Goal: Task Accomplishment & Management: Manage account settings

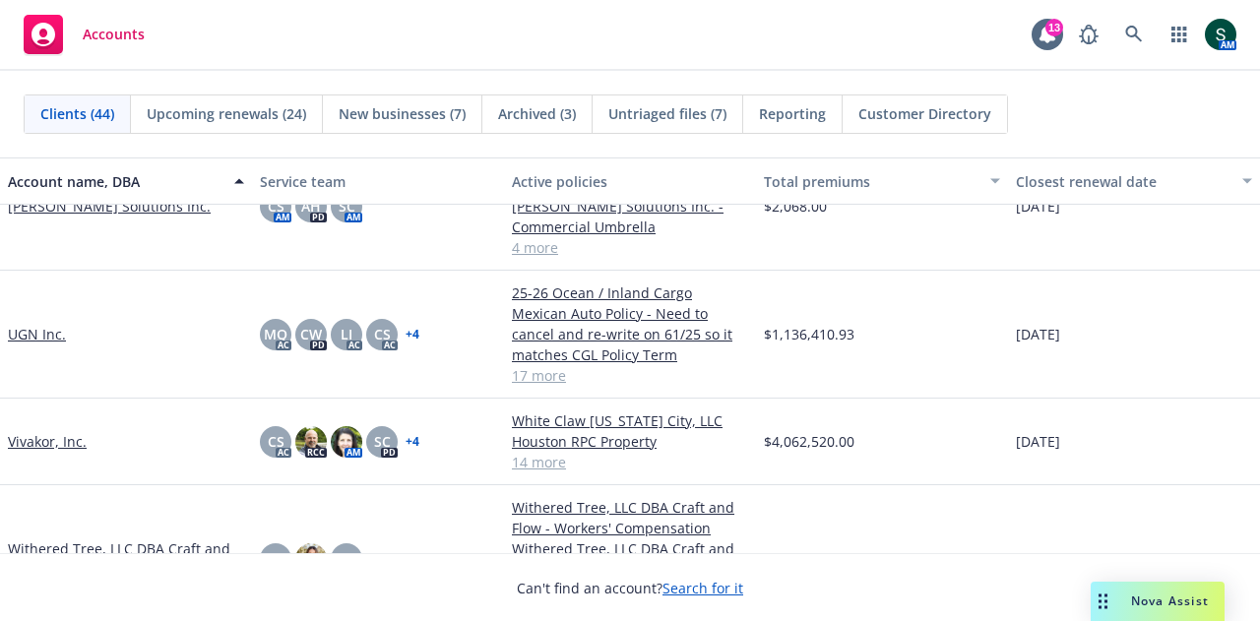
scroll to position [3248, 0]
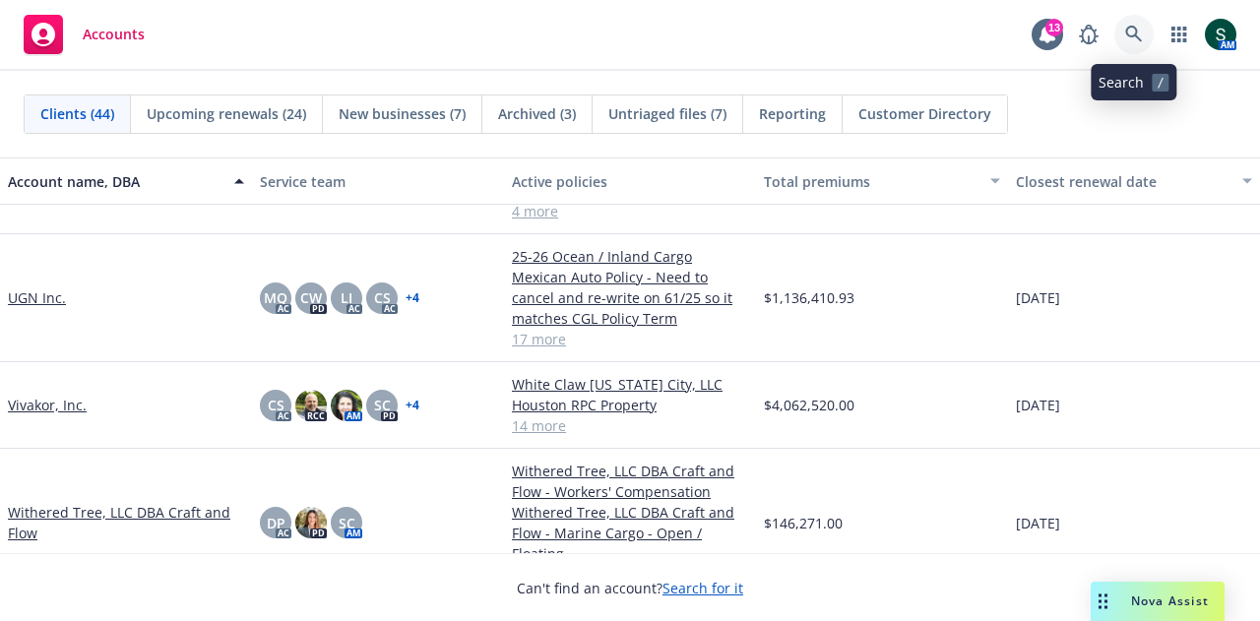
click at [1128, 35] on icon at bounding box center [1133, 34] width 17 height 17
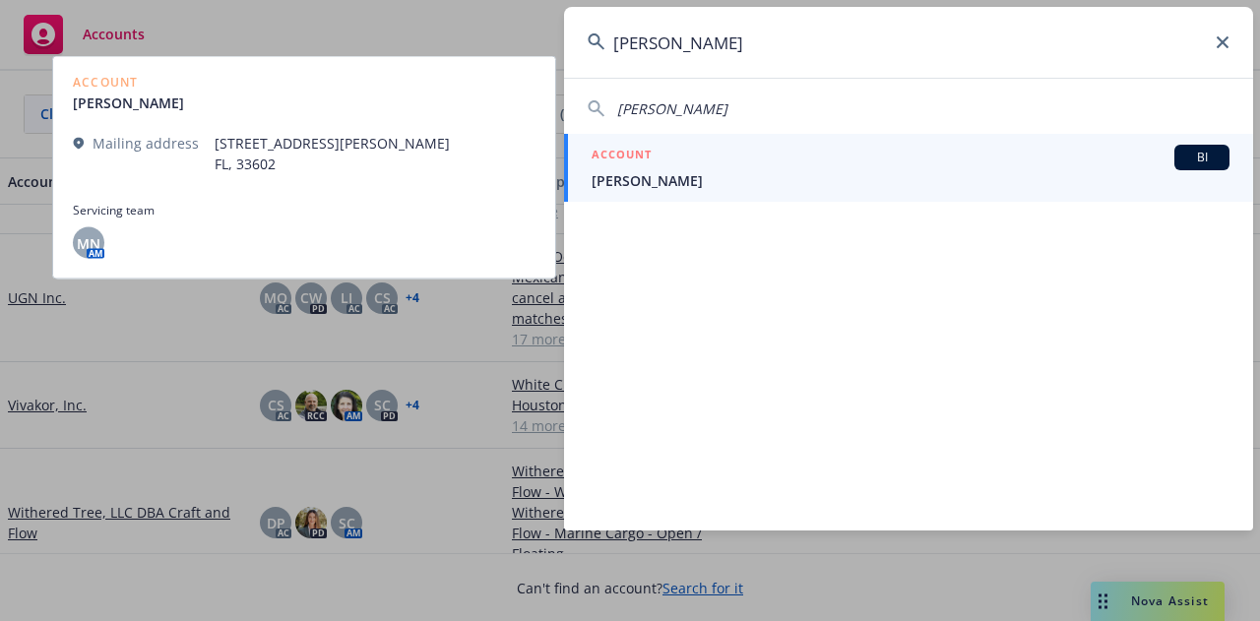
type input "wilson HR"
click at [683, 167] on div "ACCOUNT BI" at bounding box center [911, 158] width 638 height 26
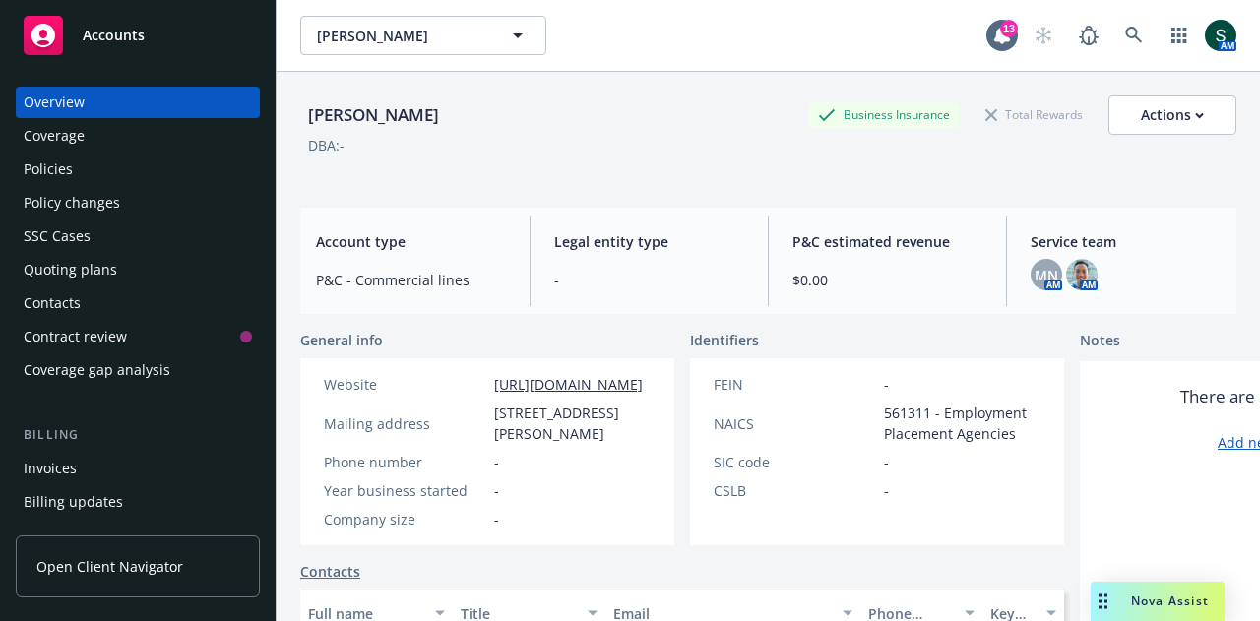
click at [54, 179] on div "Policies" at bounding box center [48, 169] width 49 height 31
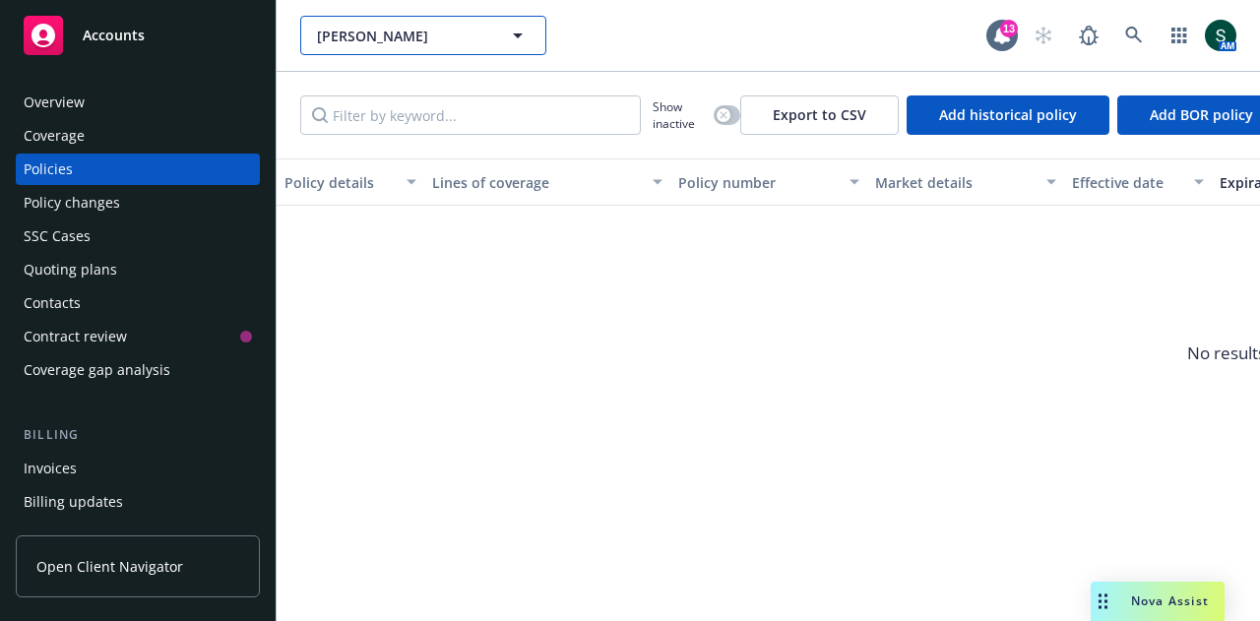
click at [510, 36] on icon "button" at bounding box center [518, 36] width 24 height 24
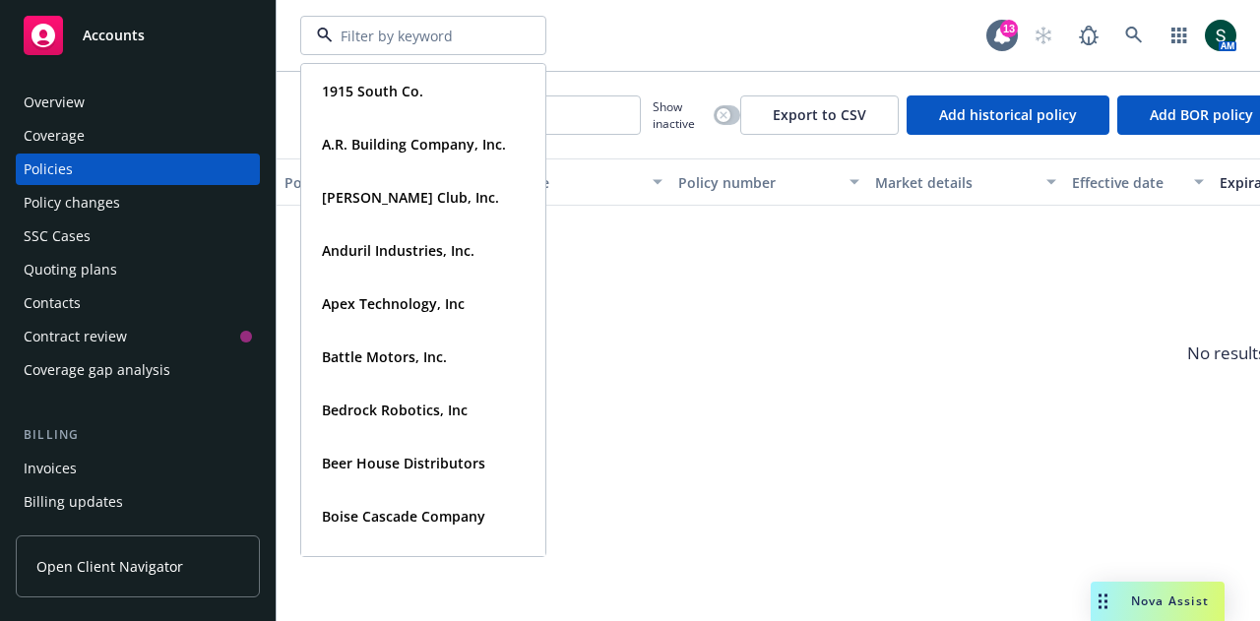
click at [510, 36] on div at bounding box center [423, 35] width 246 height 39
click at [75, 170] on div "Policies" at bounding box center [138, 169] width 228 height 31
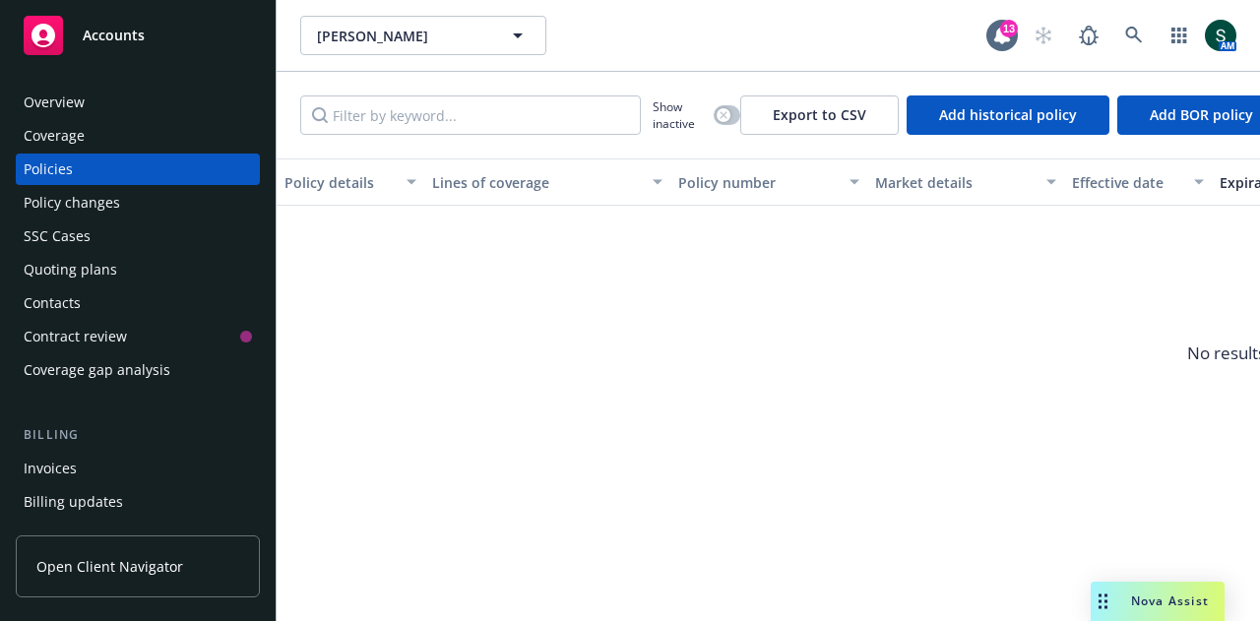
click at [54, 173] on div "Policies" at bounding box center [48, 169] width 49 height 31
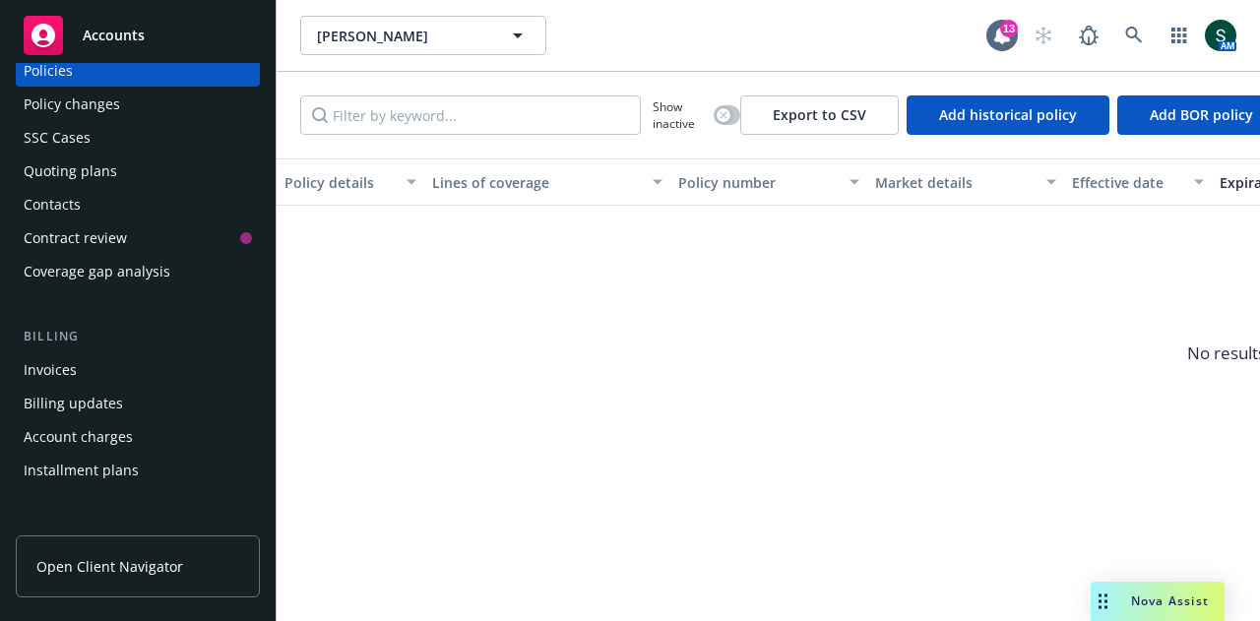
click at [134, 182] on div "Quoting plans" at bounding box center [138, 171] width 228 height 31
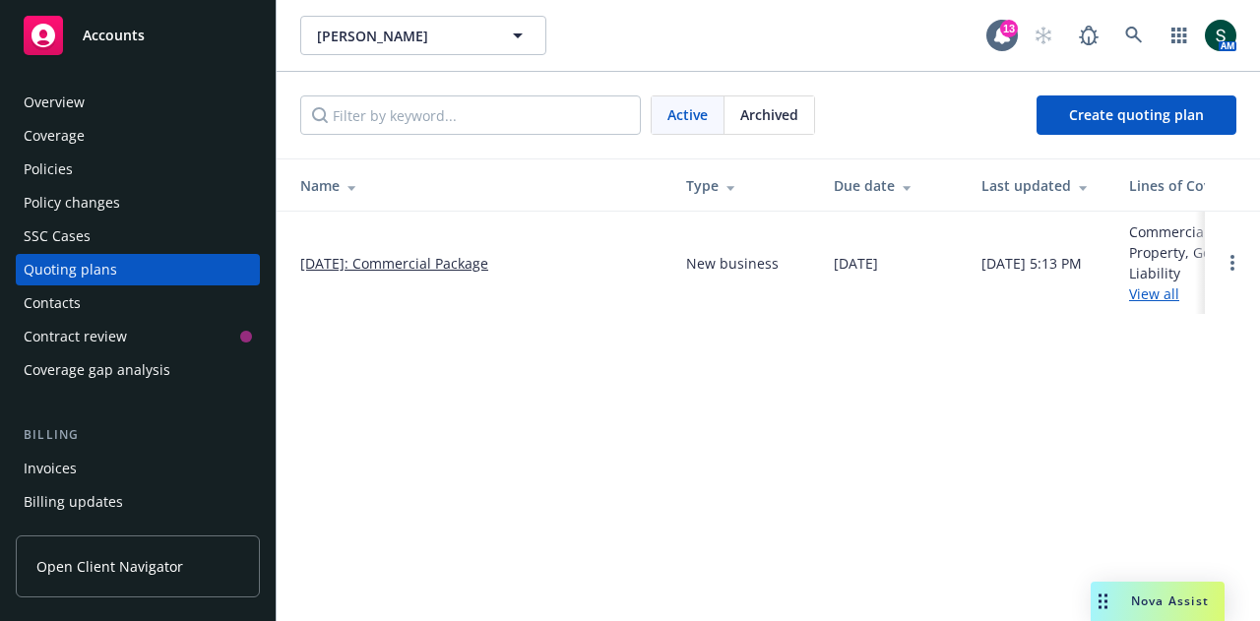
click at [400, 263] on link "09/30/2025: Commercial Package" at bounding box center [394, 263] width 188 height 21
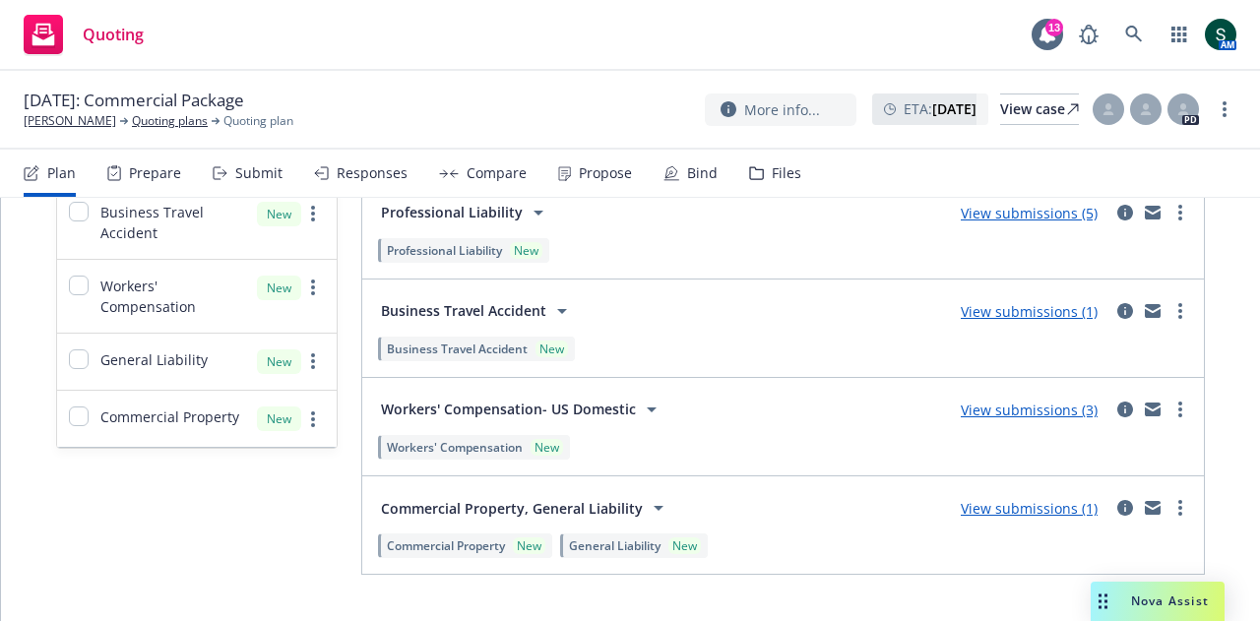
scroll to position [689, 0]
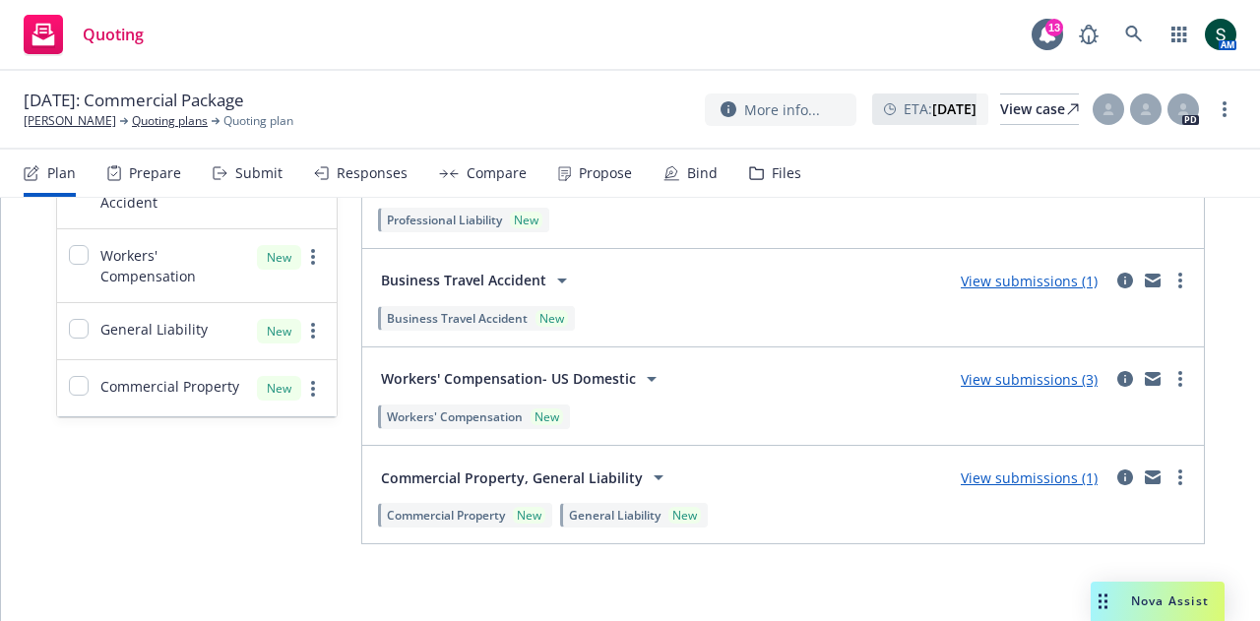
click at [990, 370] on link "View submissions (3)" at bounding box center [1029, 379] width 137 height 19
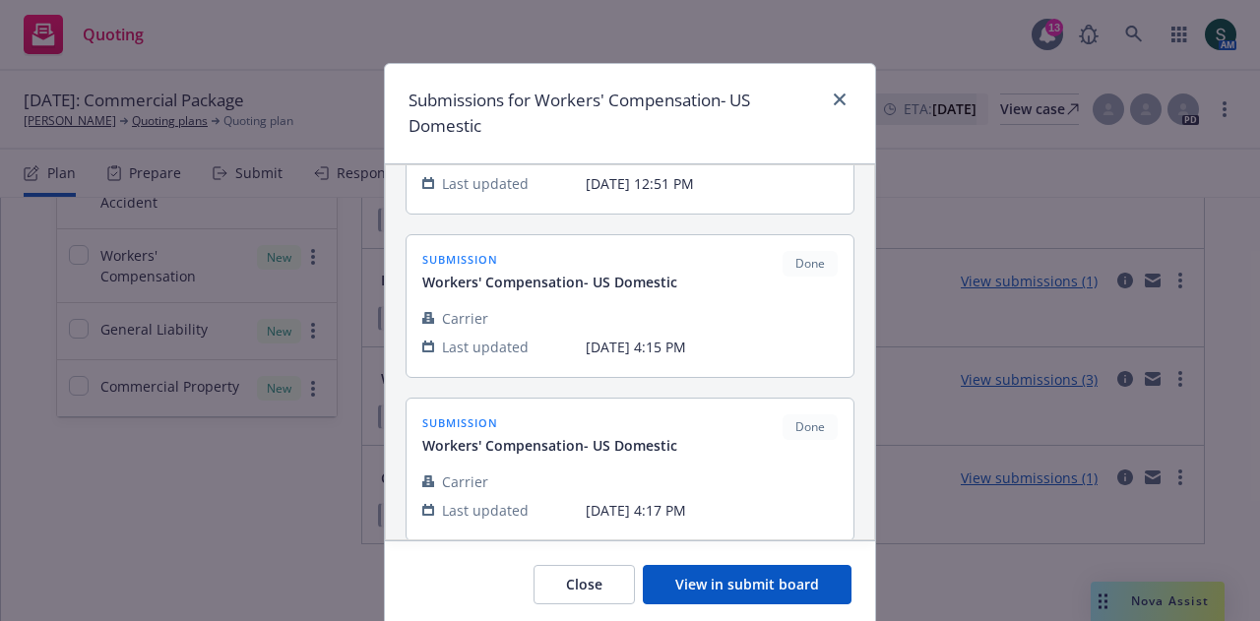
scroll to position [202, 0]
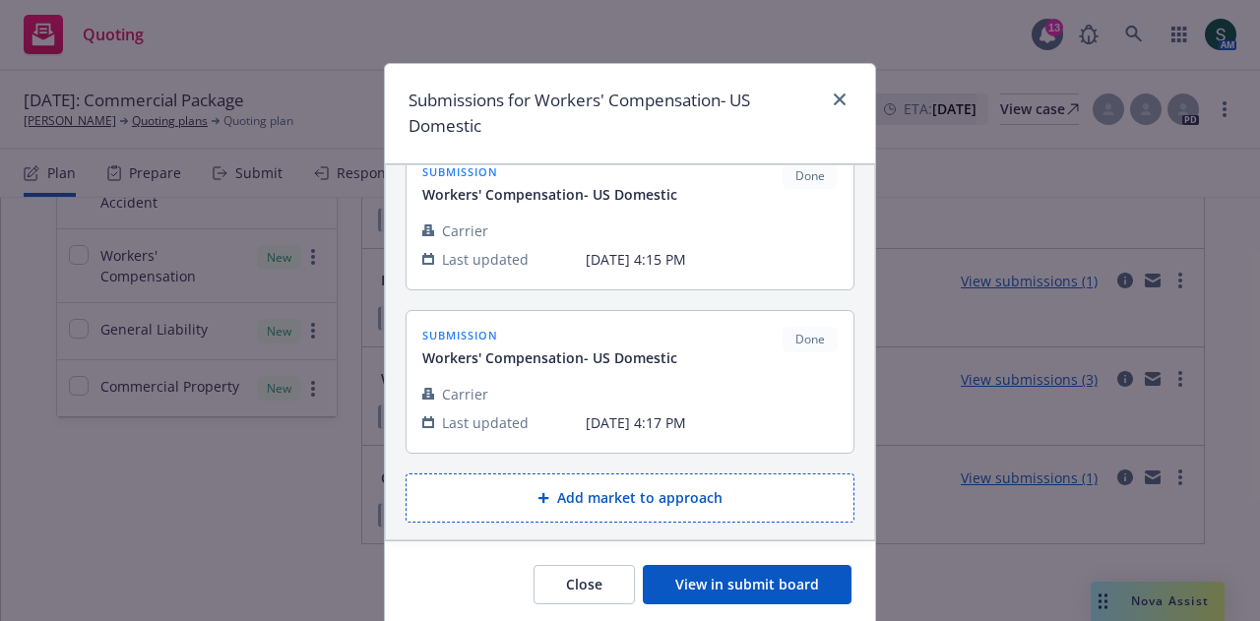
click at [722, 584] on button "View in submit board" at bounding box center [747, 584] width 209 height 39
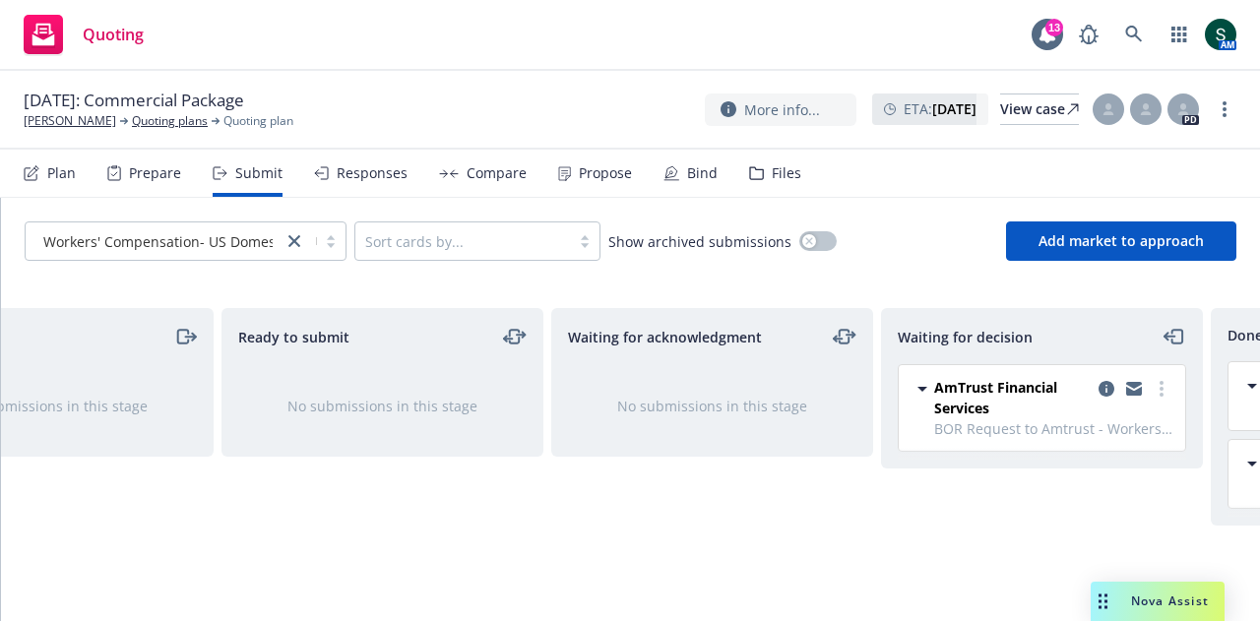
scroll to position [0, 429]
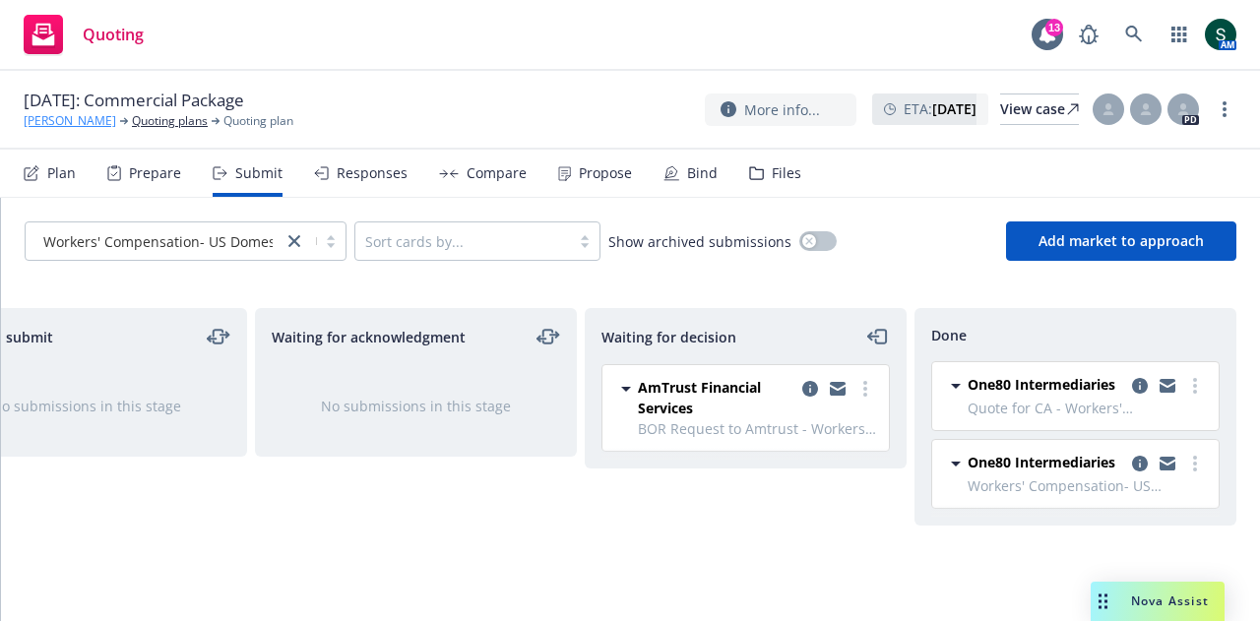
click at [39, 125] on link "[PERSON_NAME]" at bounding box center [70, 121] width 93 height 18
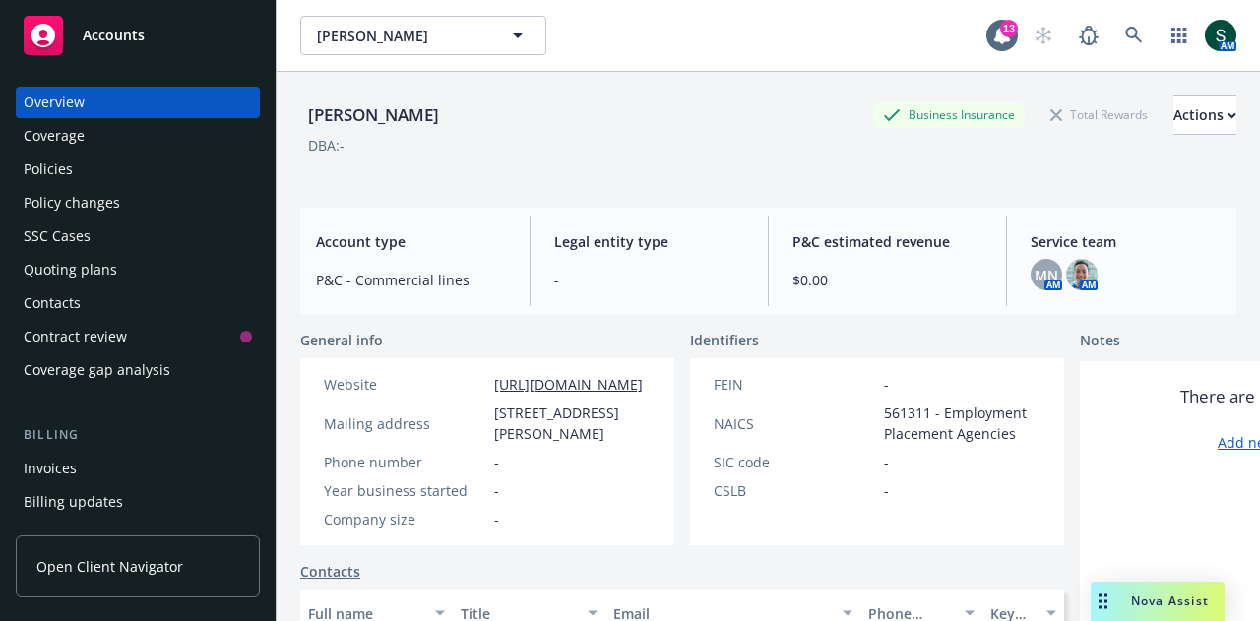
click at [153, 39] on div "Accounts" at bounding box center [138, 35] width 228 height 39
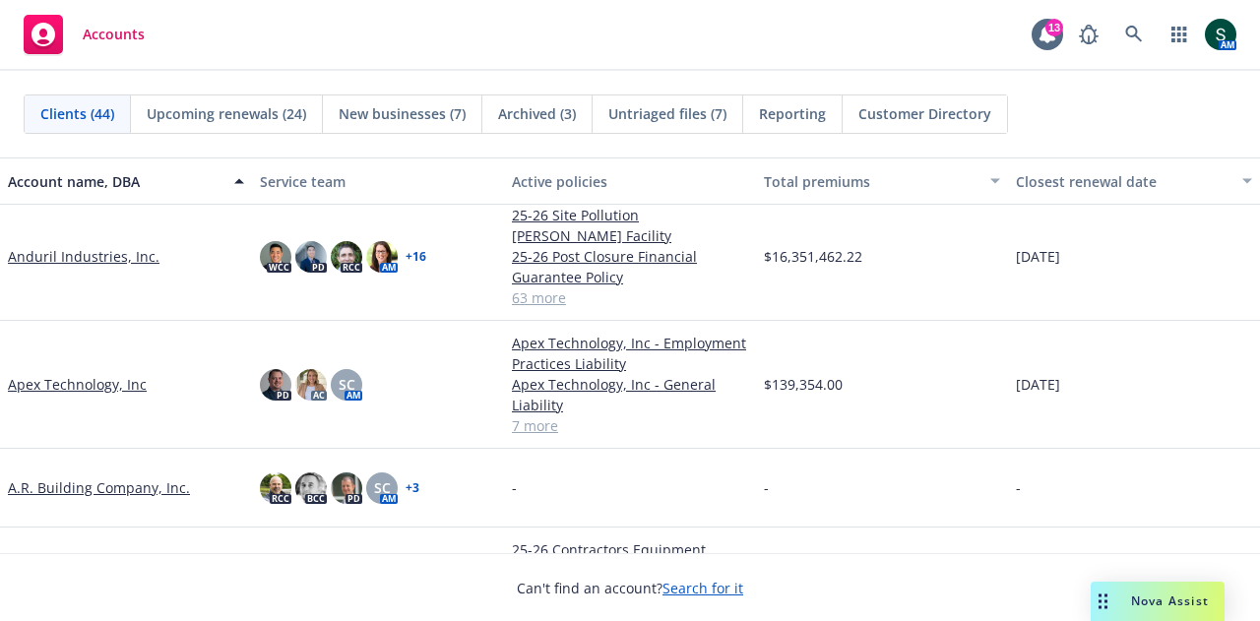
scroll to position [197, 0]
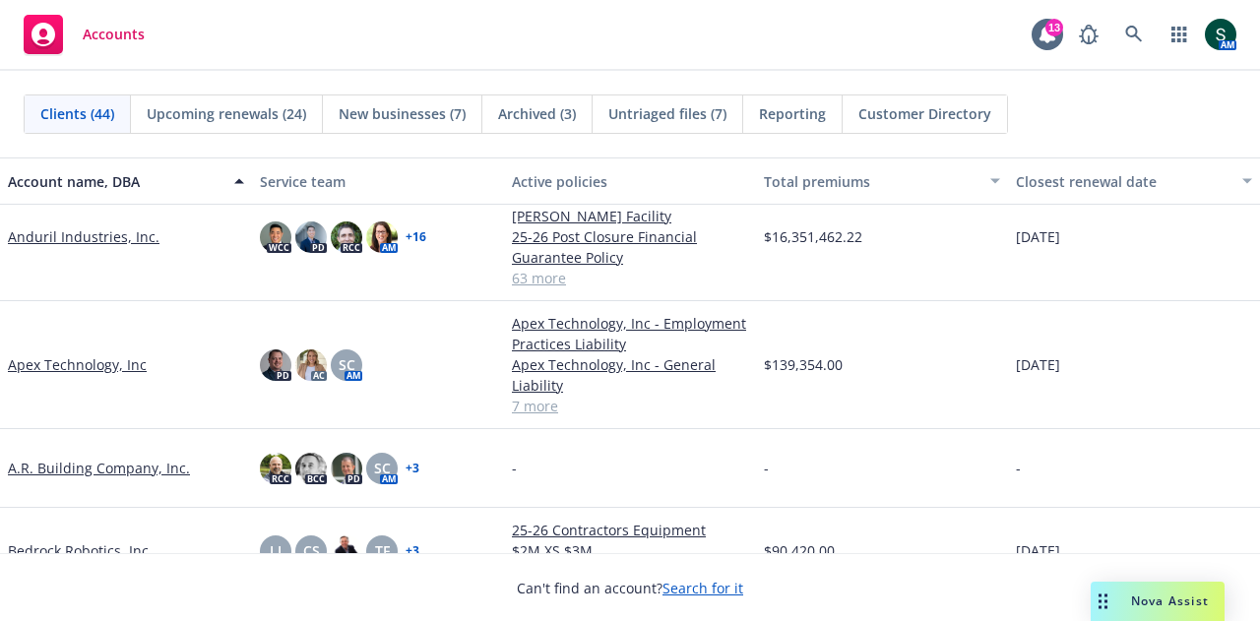
click at [84, 354] on link "Apex Technology, Inc" at bounding box center [77, 364] width 139 height 21
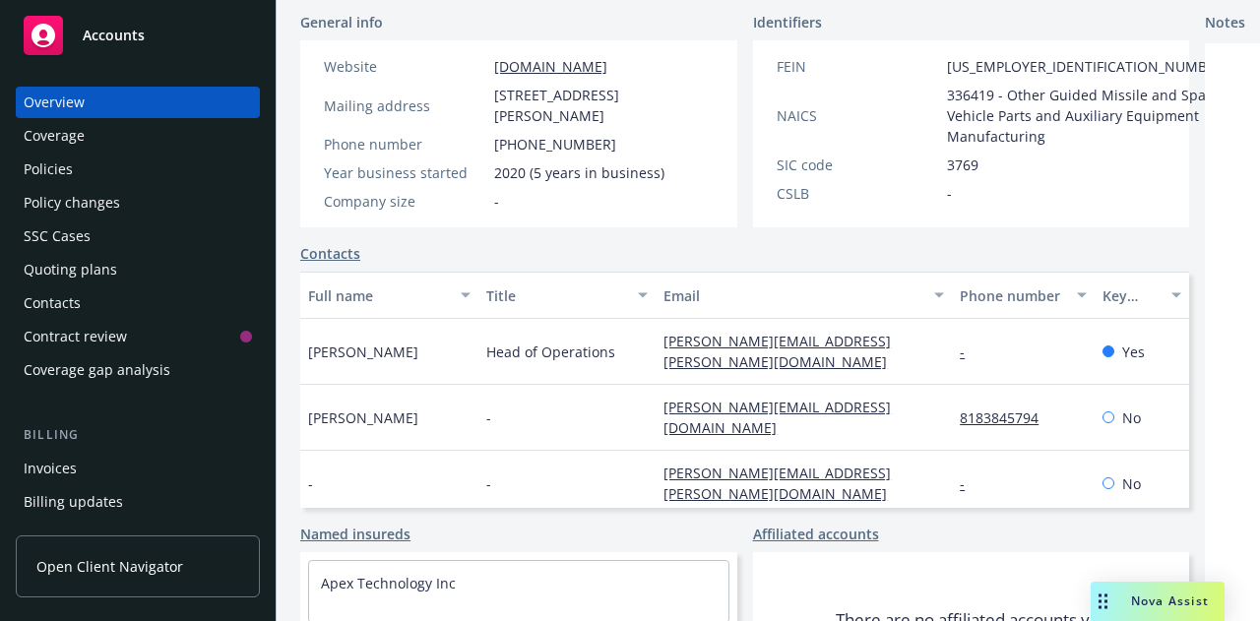
scroll to position [394, 0]
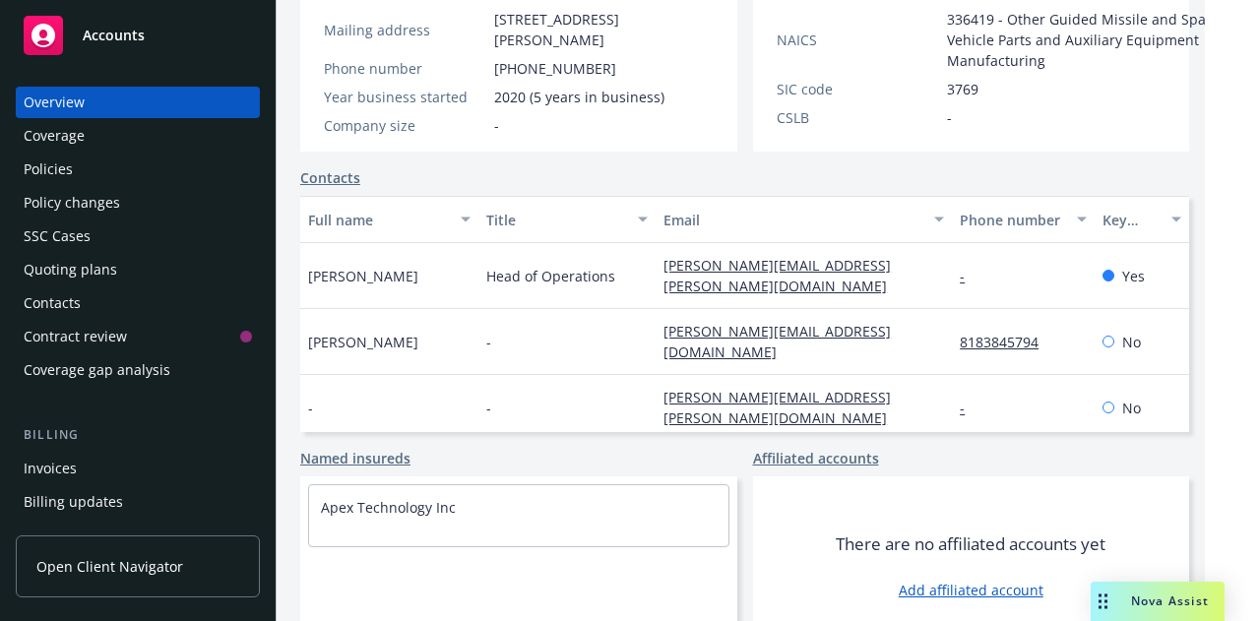
click at [59, 159] on div "Policies" at bounding box center [48, 169] width 49 height 31
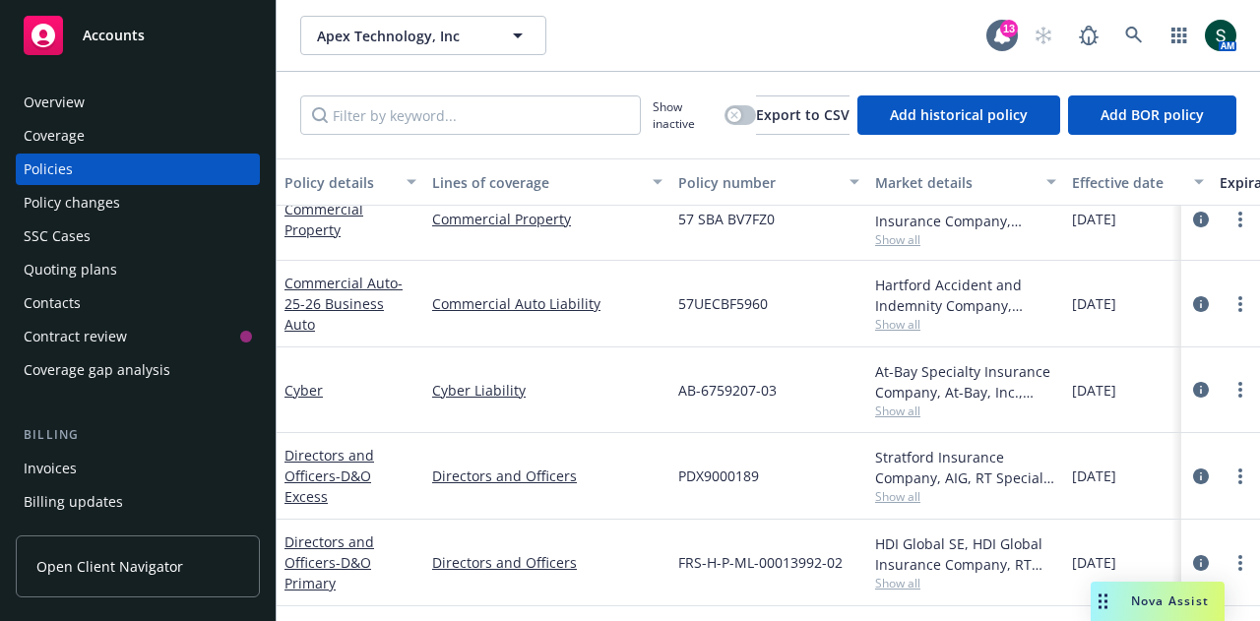
scroll to position [358, 0]
click at [73, 477] on div "Invoices" at bounding box center [50, 468] width 53 height 31
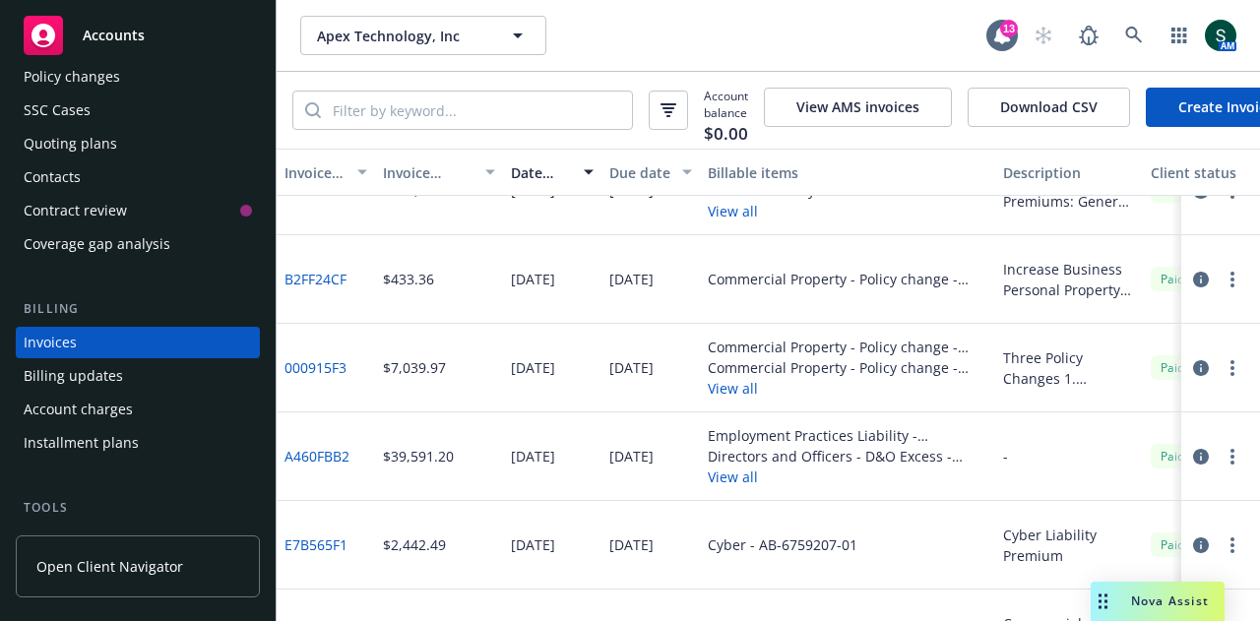
scroll to position [394, 0]
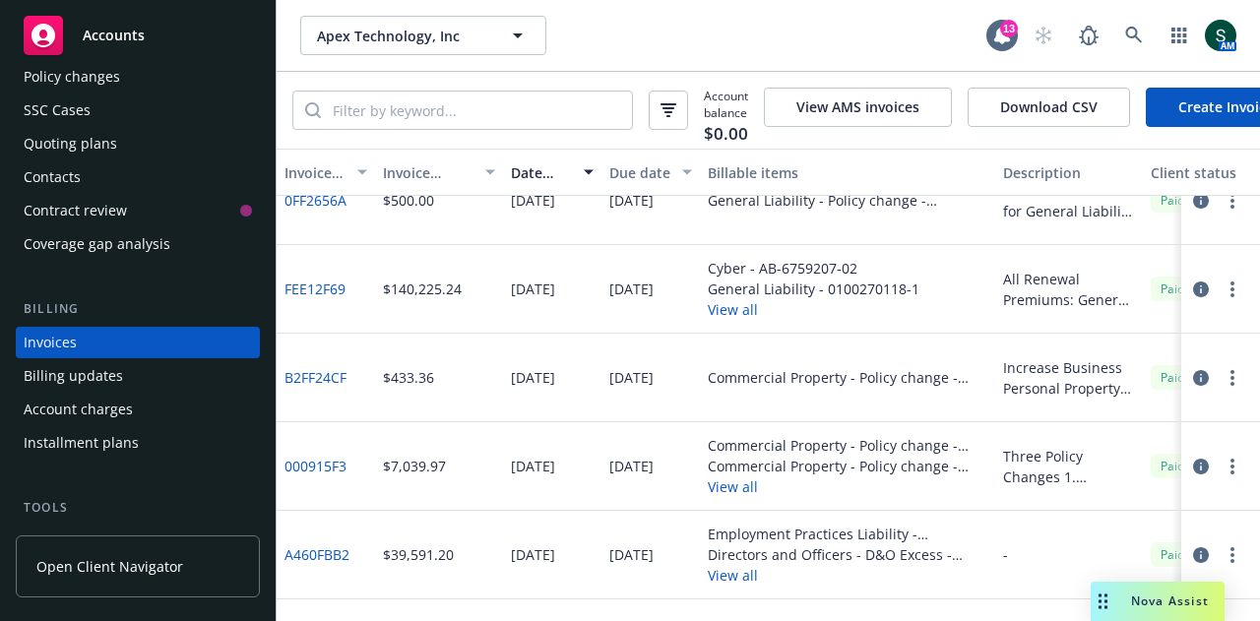
click at [720, 316] on button "View all" at bounding box center [814, 309] width 212 height 21
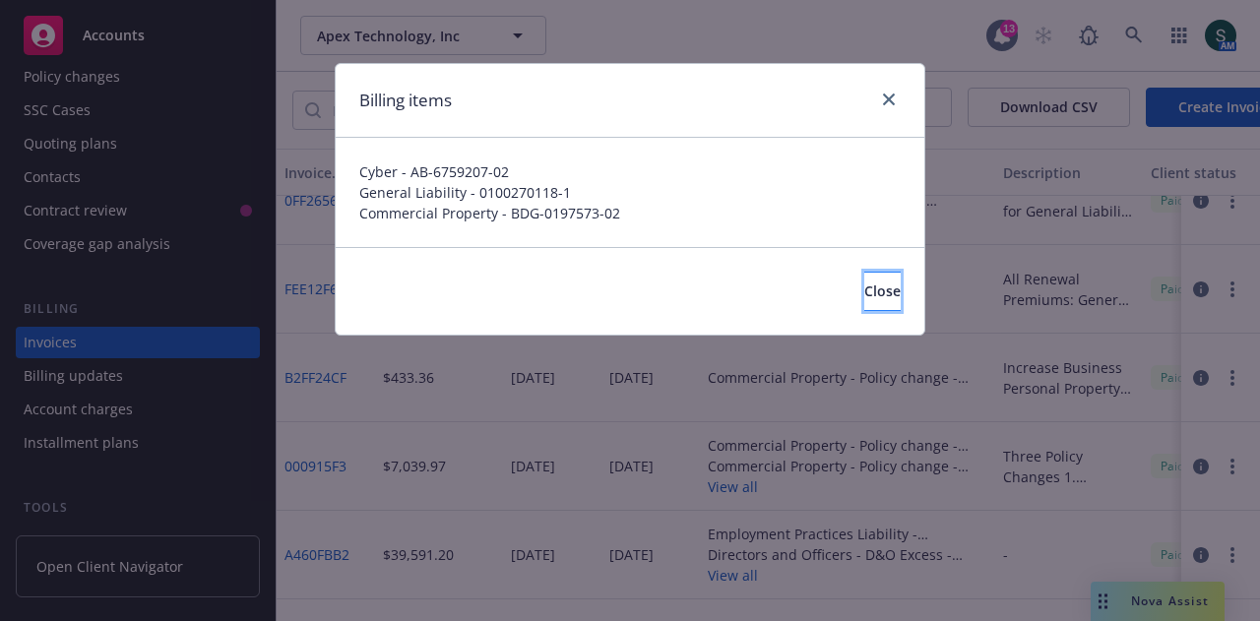
click at [870, 284] on button "Close" at bounding box center [882, 291] width 36 height 39
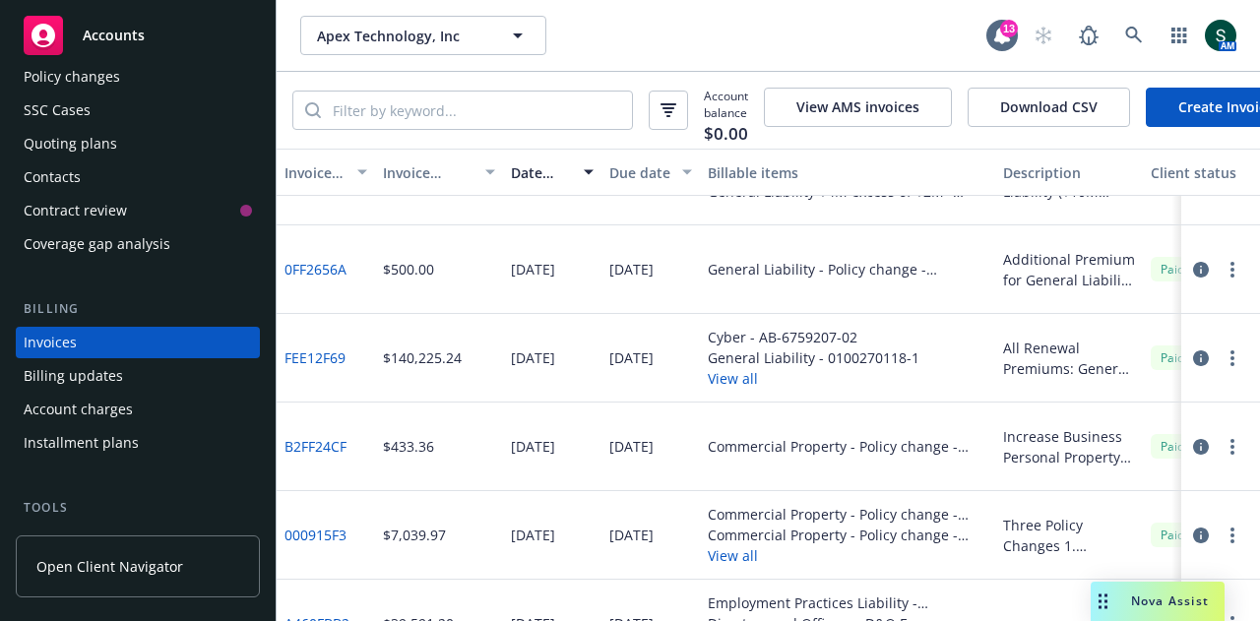
scroll to position [295, 0]
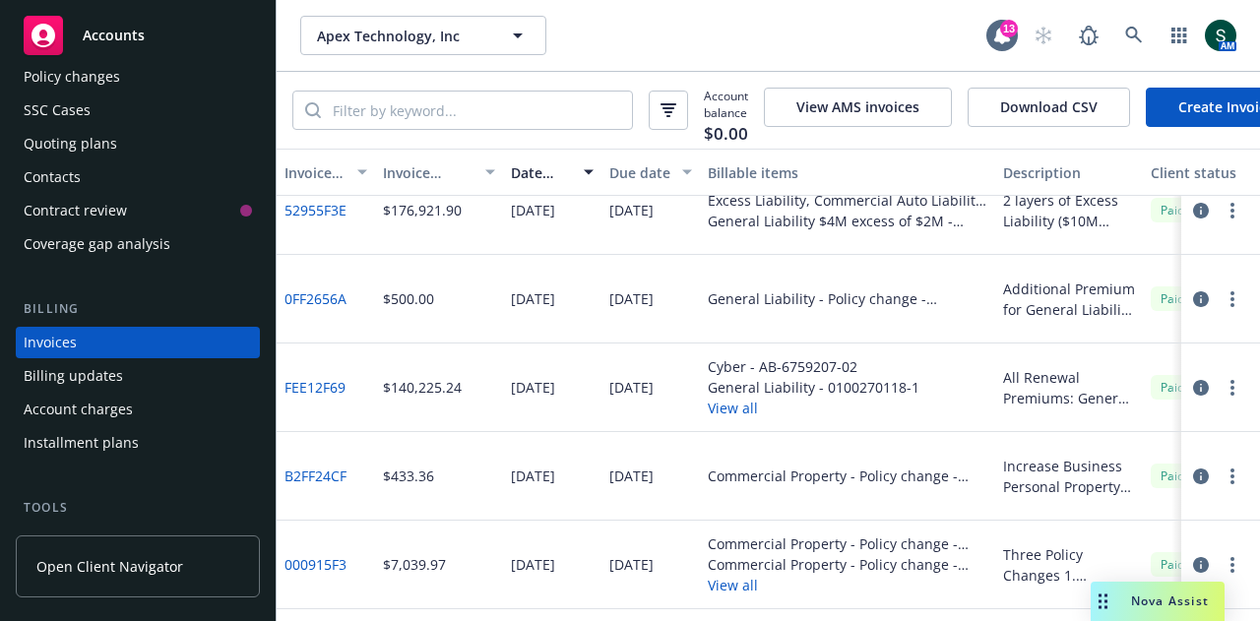
click at [304, 398] on link "FEE12F69" at bounding box center [314, 387] width 61 height 21
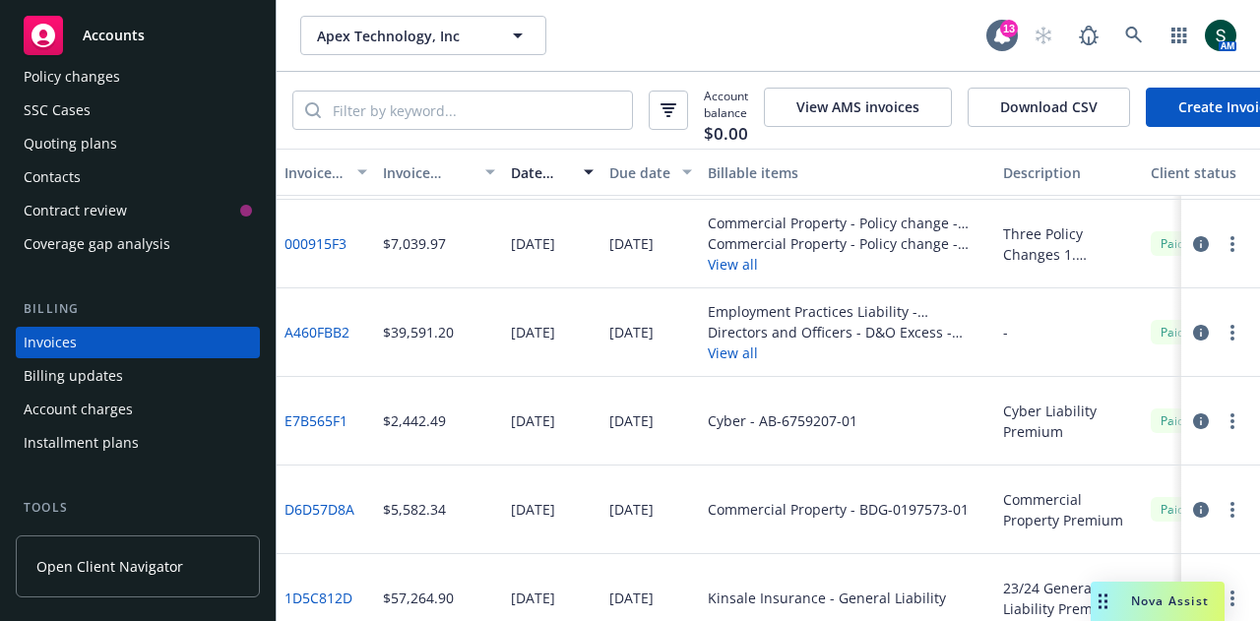
scroll to position [662, 0]
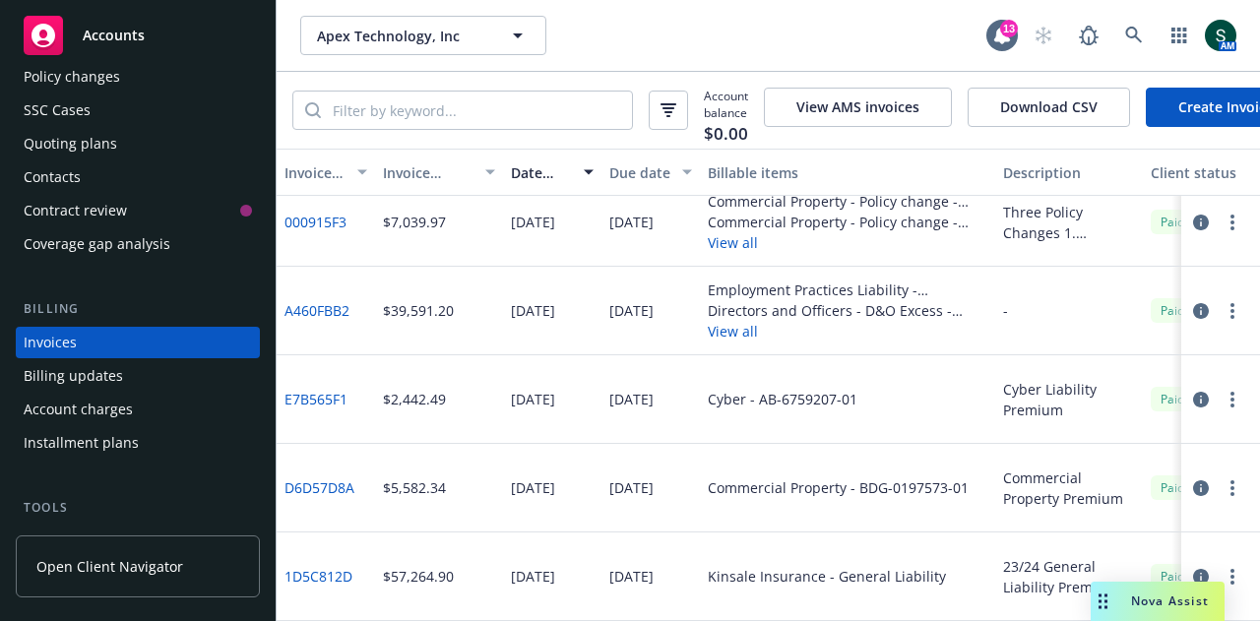
click at [116, 422] on div "Account charges" at bounding box center [78, 409] width 109 height 31
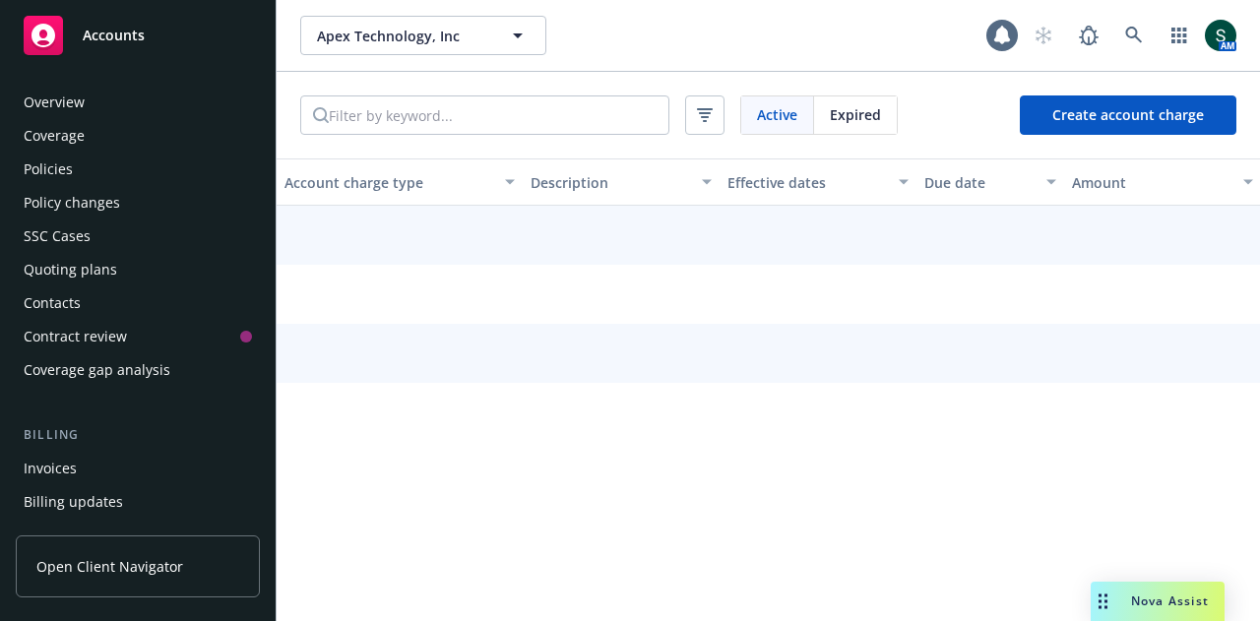
scroll to position [193, 0]
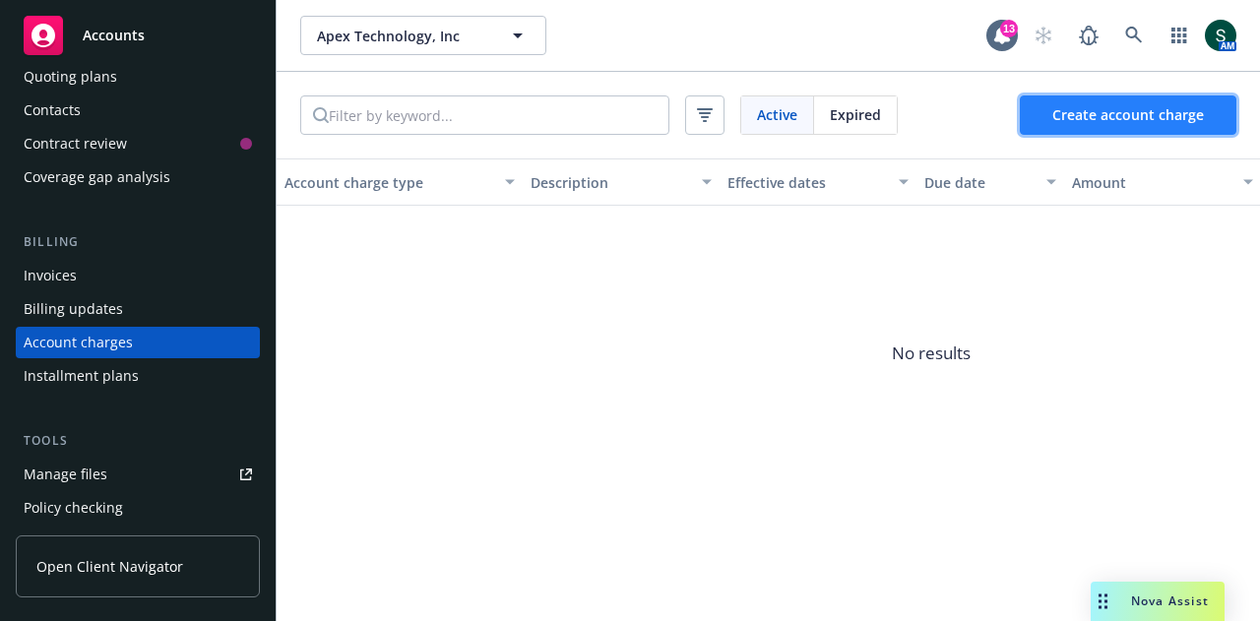
click at [1156, 107] on span "Create account charge" at bounding box center [1128, 114] width 152 height 19
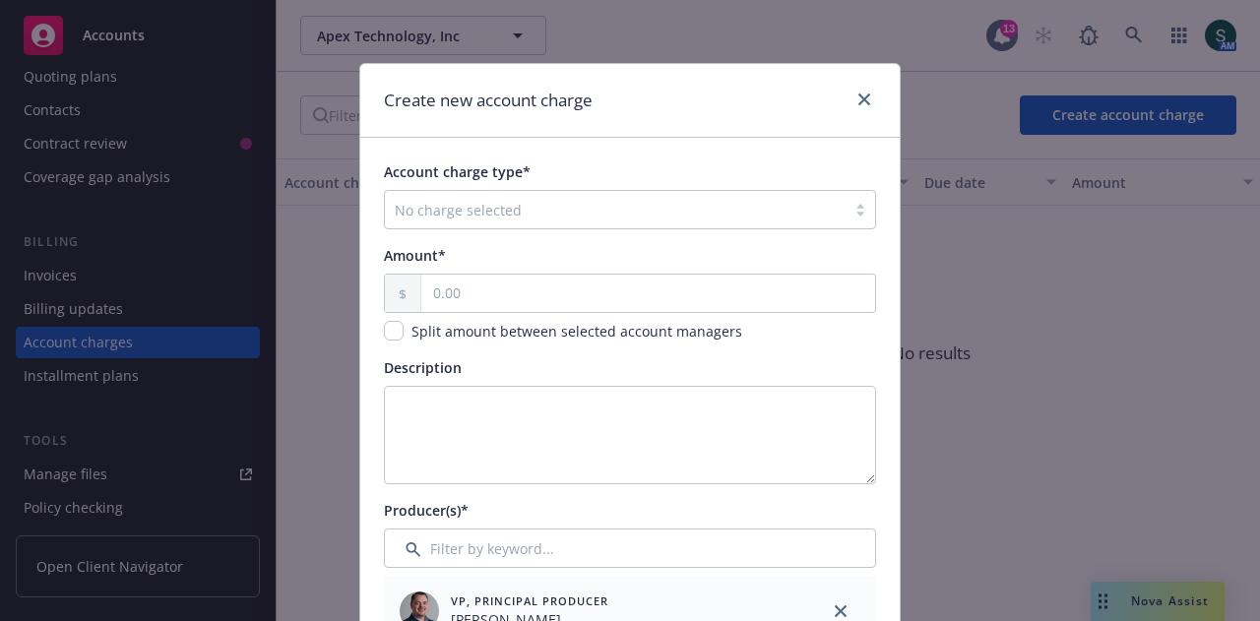
click at [550, 205] on div at bounding box center [615, 210] width 441 height 24
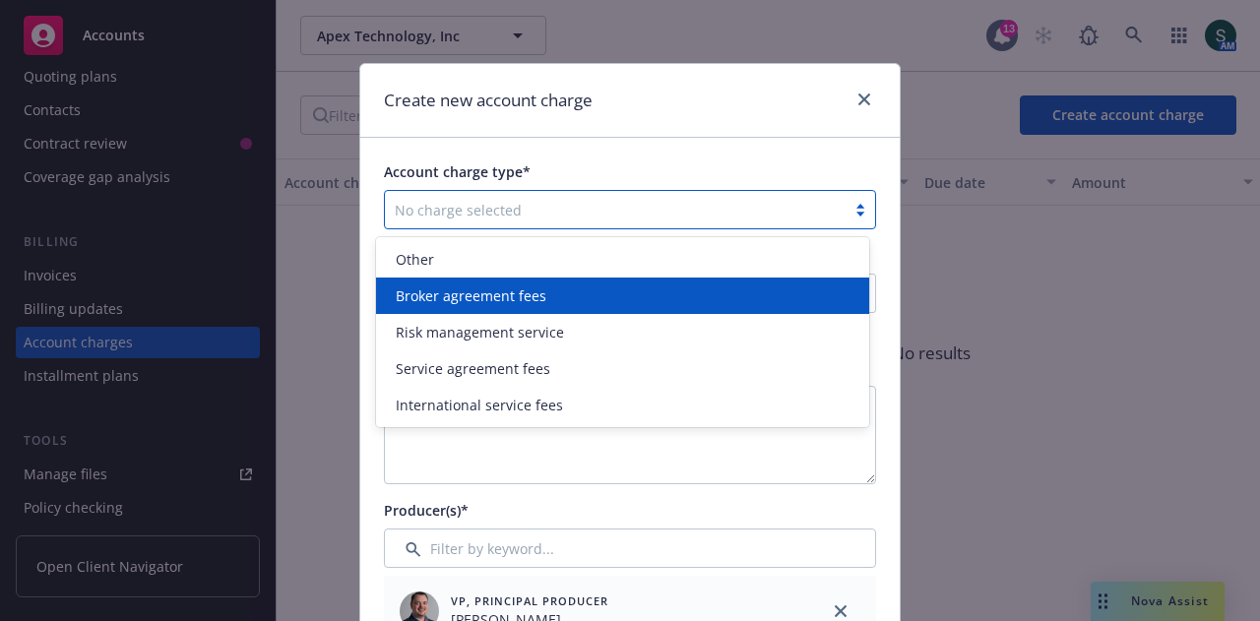
click at [600, 297] on div "Broker agreement fees" at bounding box center [622, 295] width 469 height 21
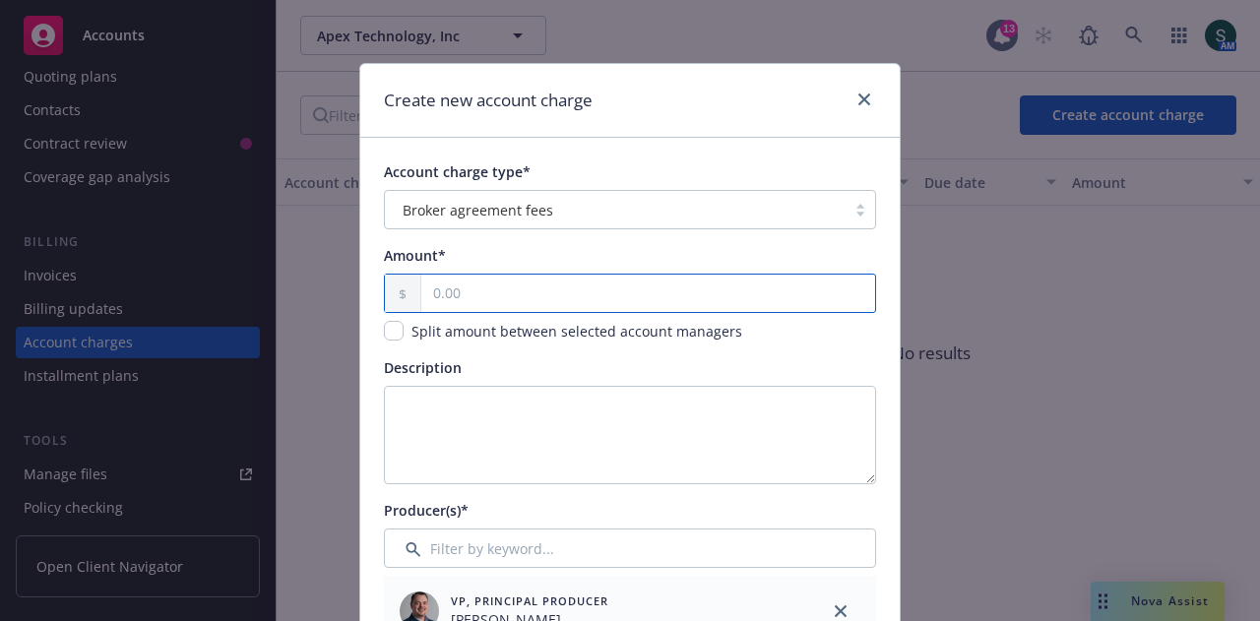
click at [600, 297] on input "text" at bounding box center [648, 293] width 454 height 37
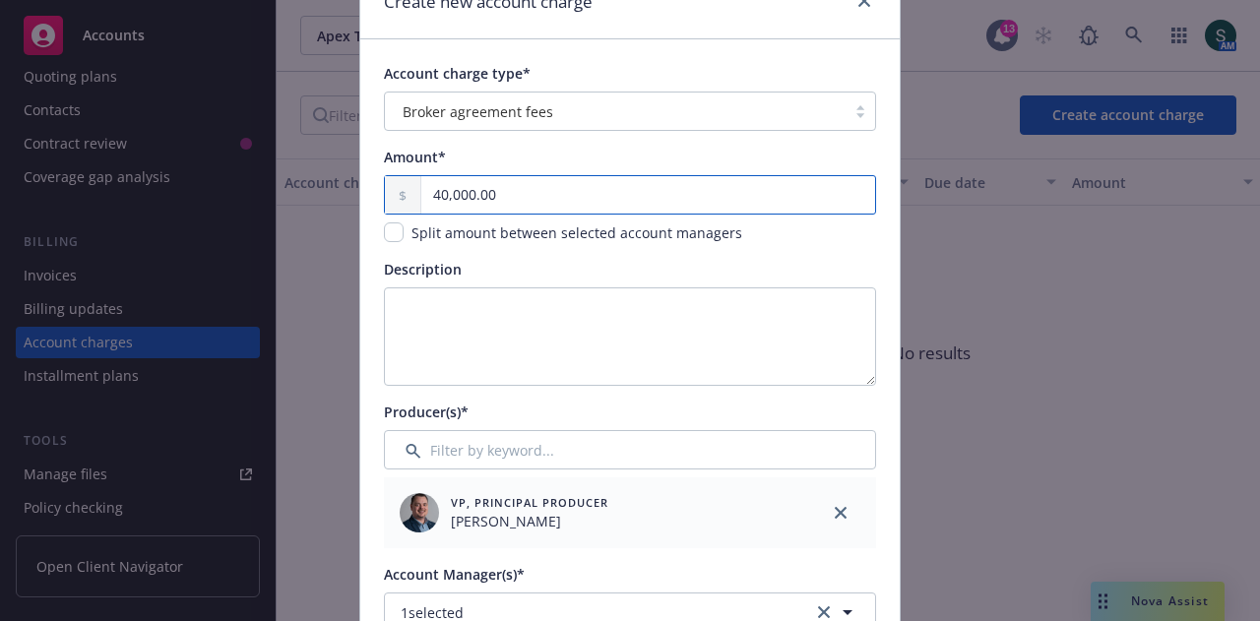
type input "40,000.00"
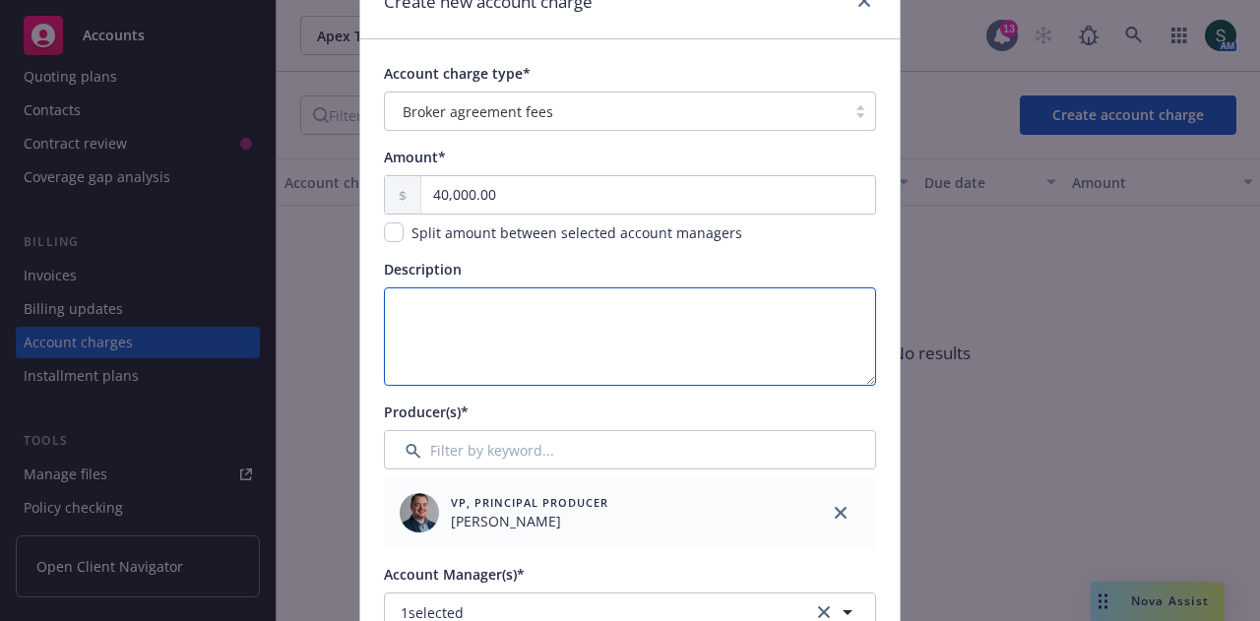
click at [483, 312] on textarea "Description" at bounding box center [630, 336] width 492 height 98
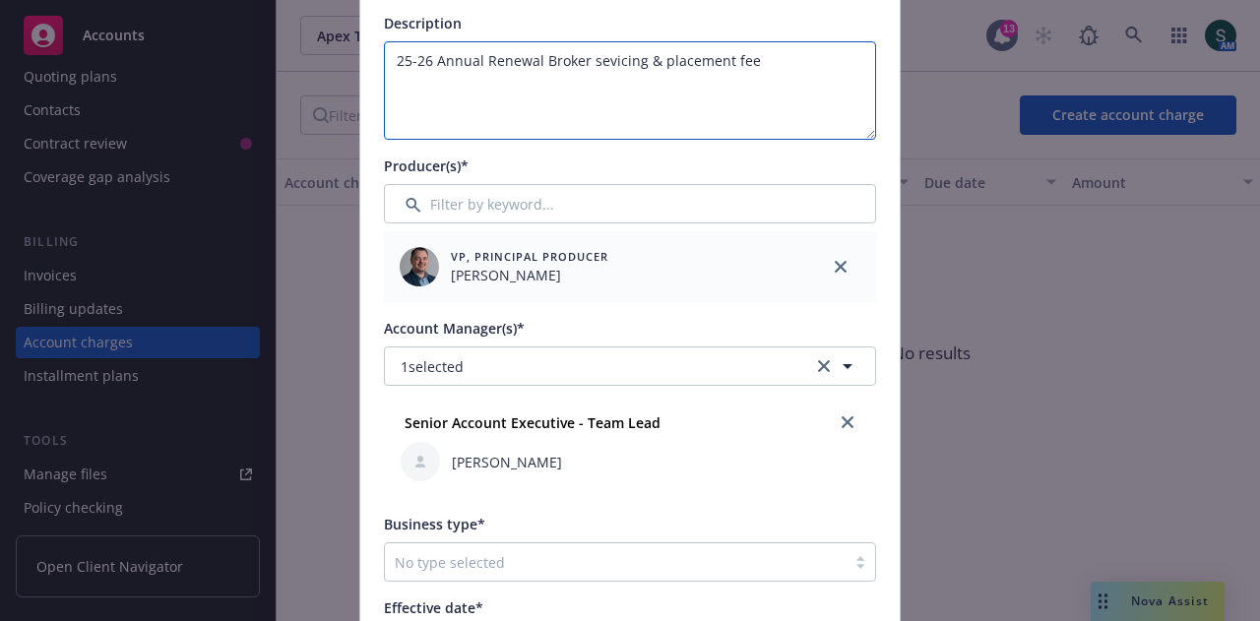
scroll to position [492, 0]
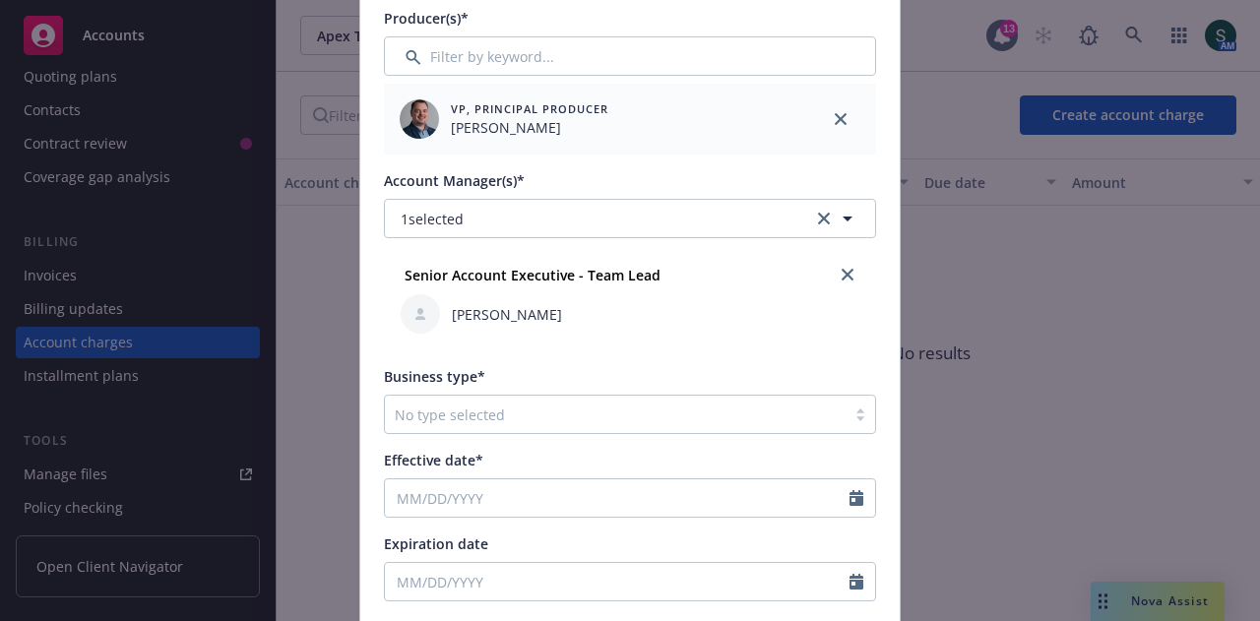
type textarea "25-26 Annual Renewal Broker sevicing & placement fee"
click at [723, 408] on div at bounding box center [615, 415] width 441 height 24
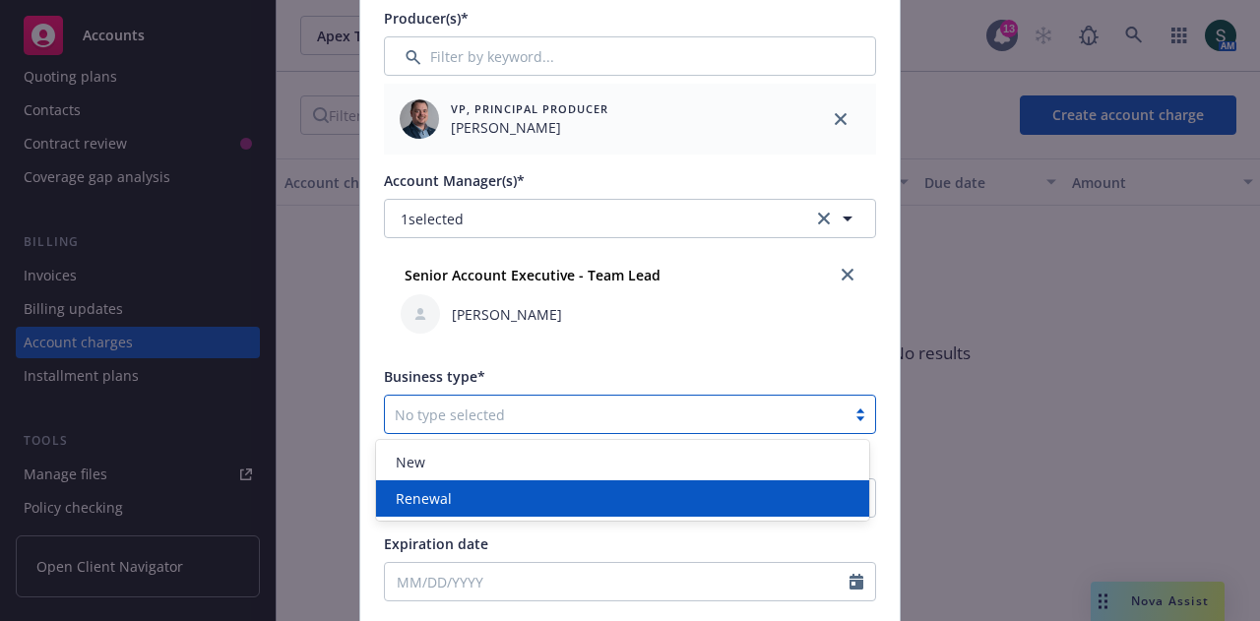
click at [545, 485] on div "Renewal" at bounding box center [622, 498] width 493 height 36
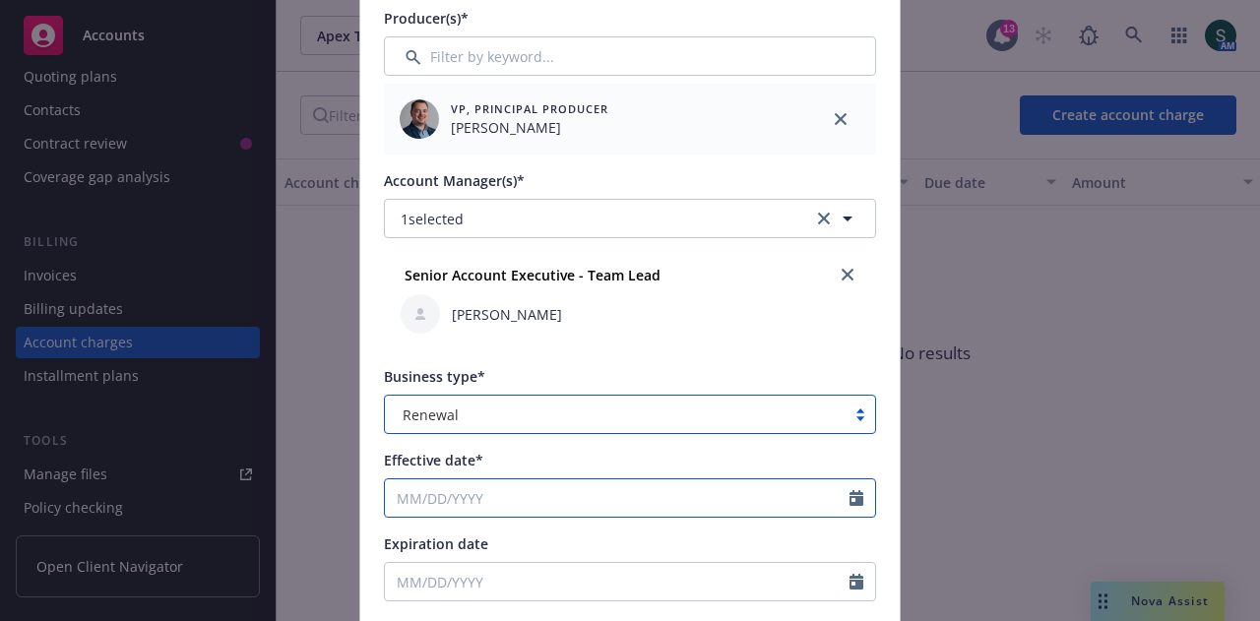
click at [546, 486] on input "Effective date*" at bounding box center [617, 497] width 465 height 37
select select "9"
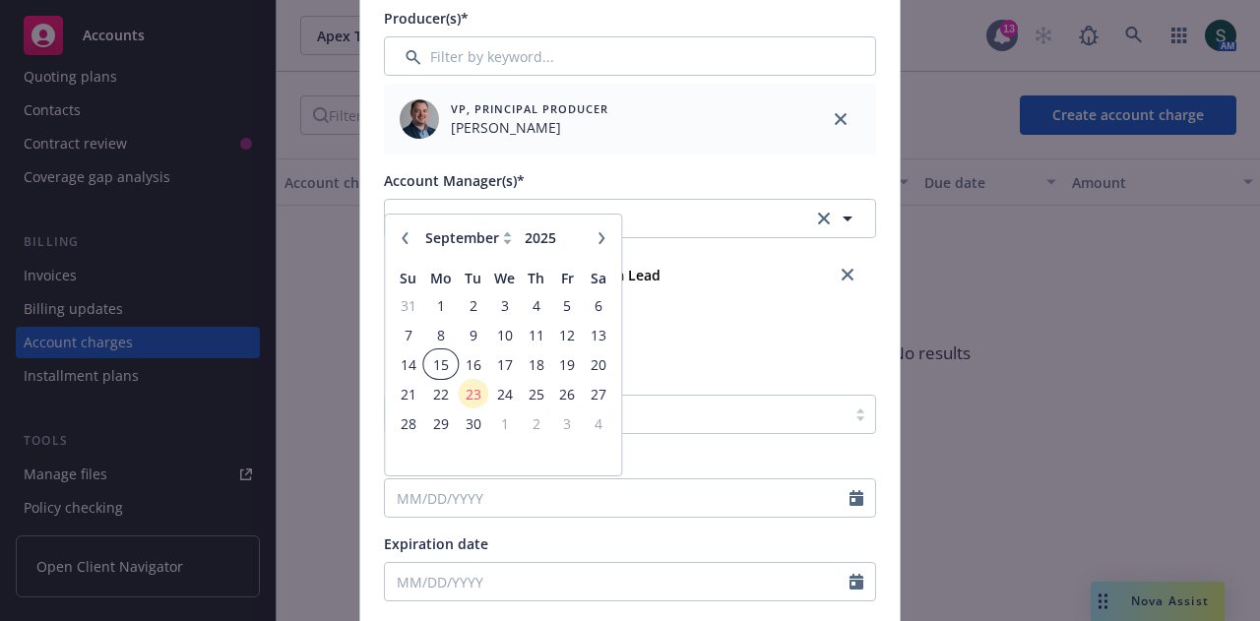
click at [437, 361] on span "15" at bounding box center [441, 364] width 30 height 25
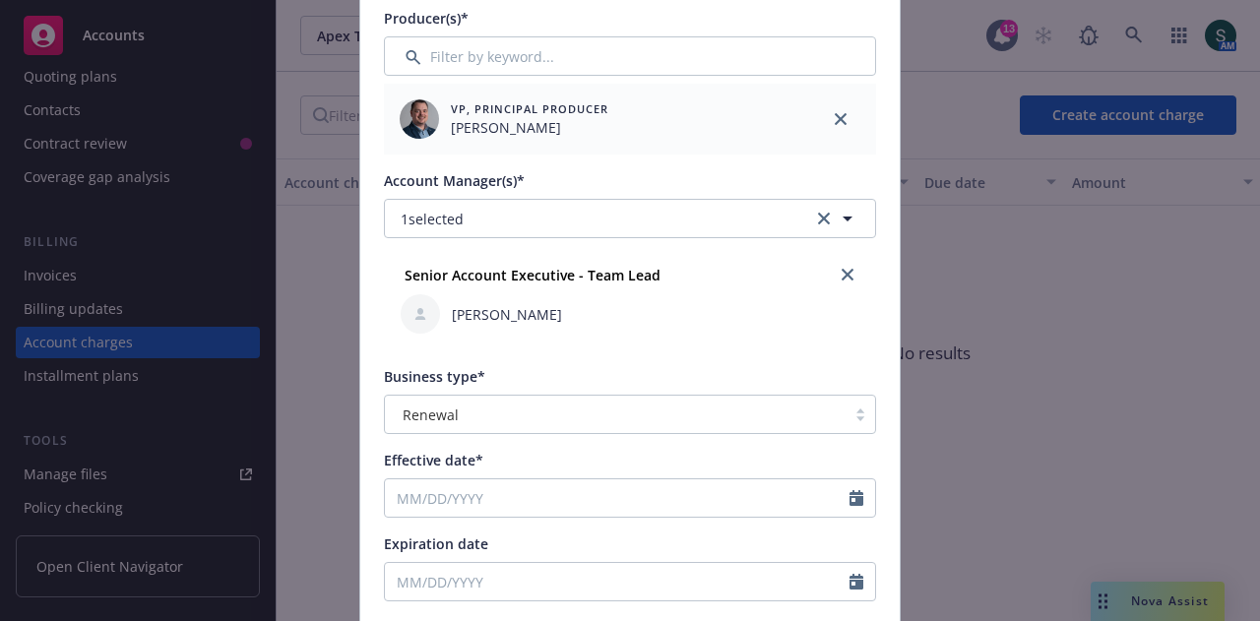
type input "09/15/2025"
type input "09/15/2026"
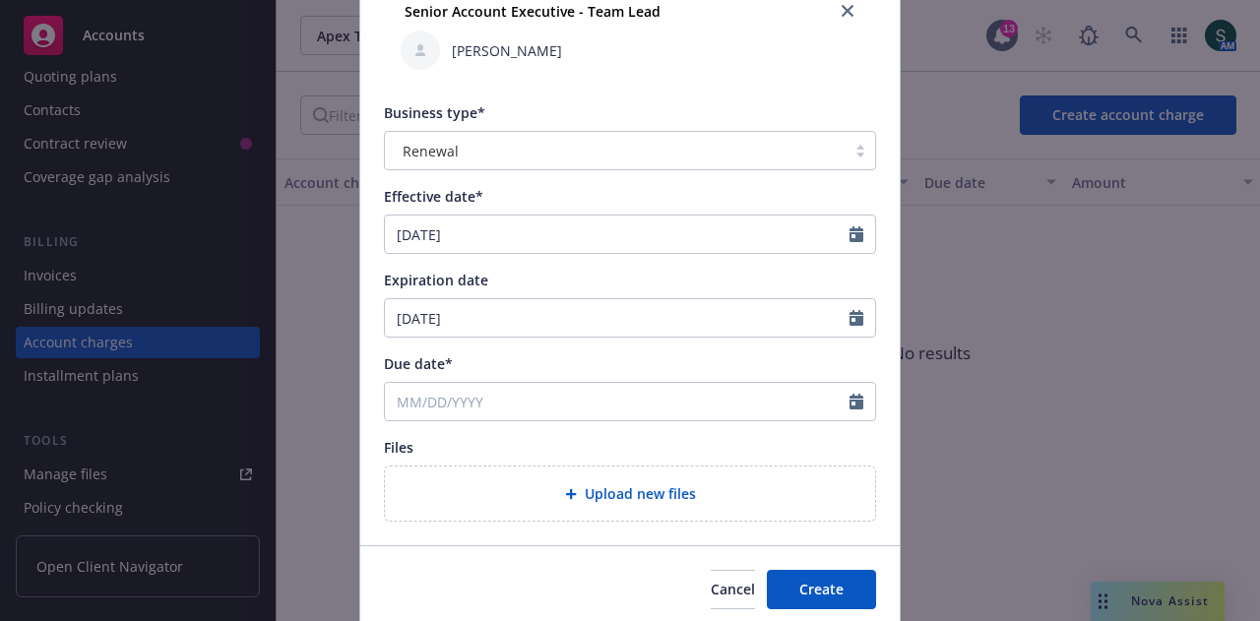
scroll to position [787, 0]
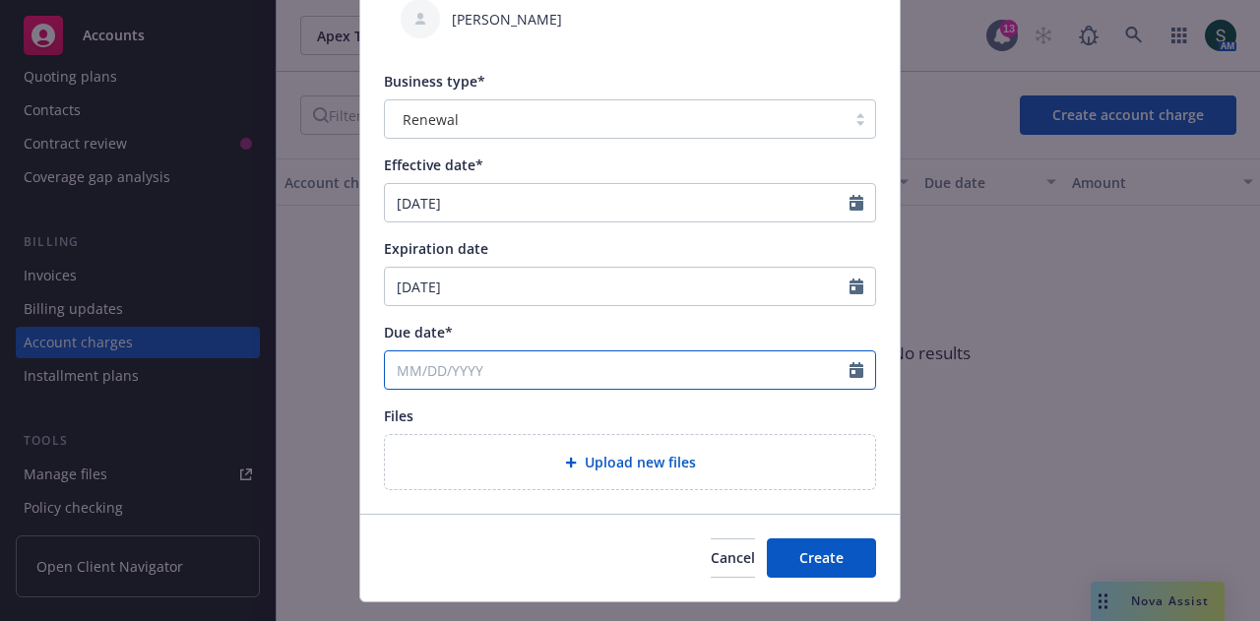
click at [583, 371] on input "Due date*" at bounding box center [617, 369] width 465 height 37
select select "9"
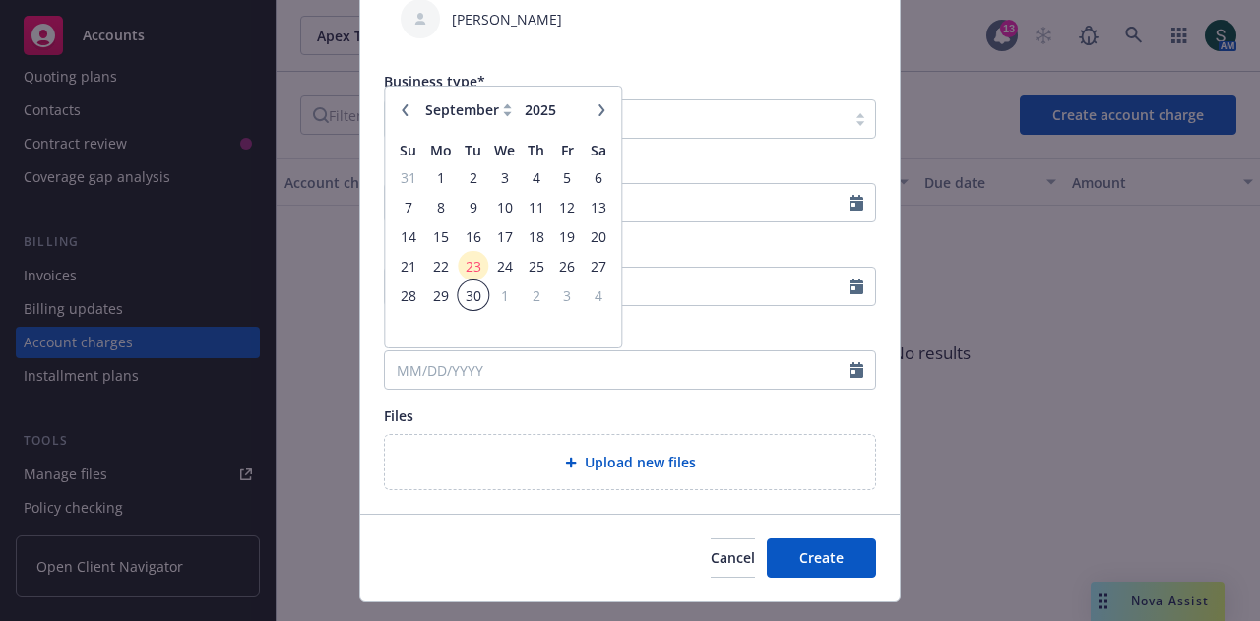
click at [468, 293] on span "30" at bounding box center [473, 295] width 27 height 25
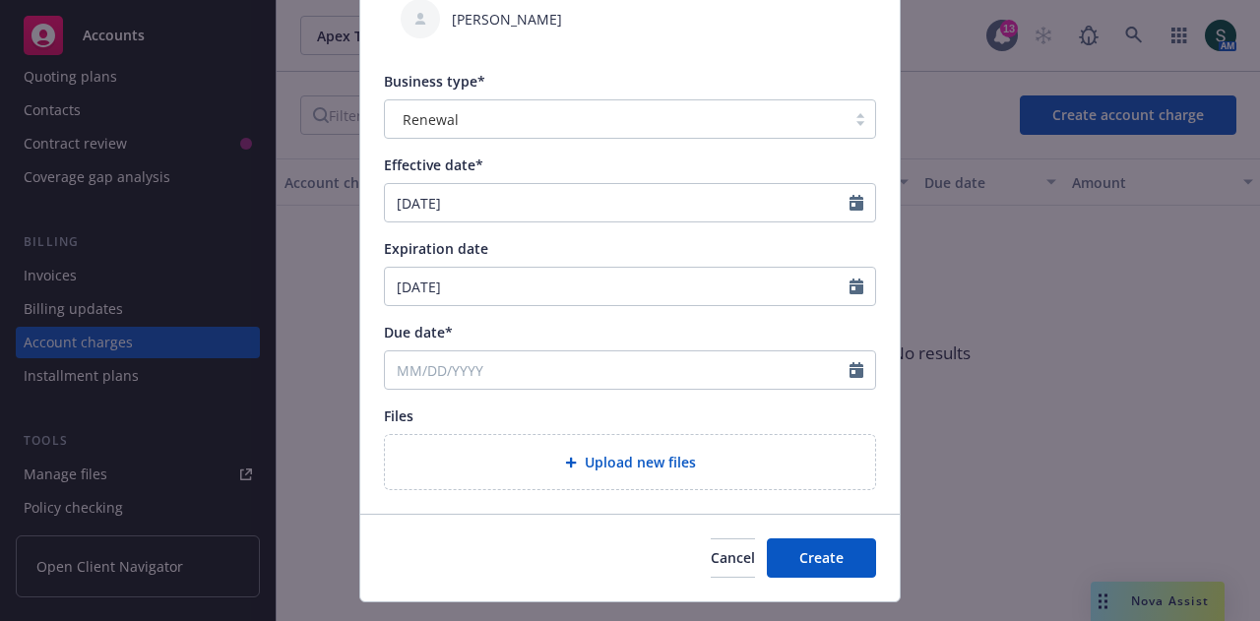
type input "09/30/2025"
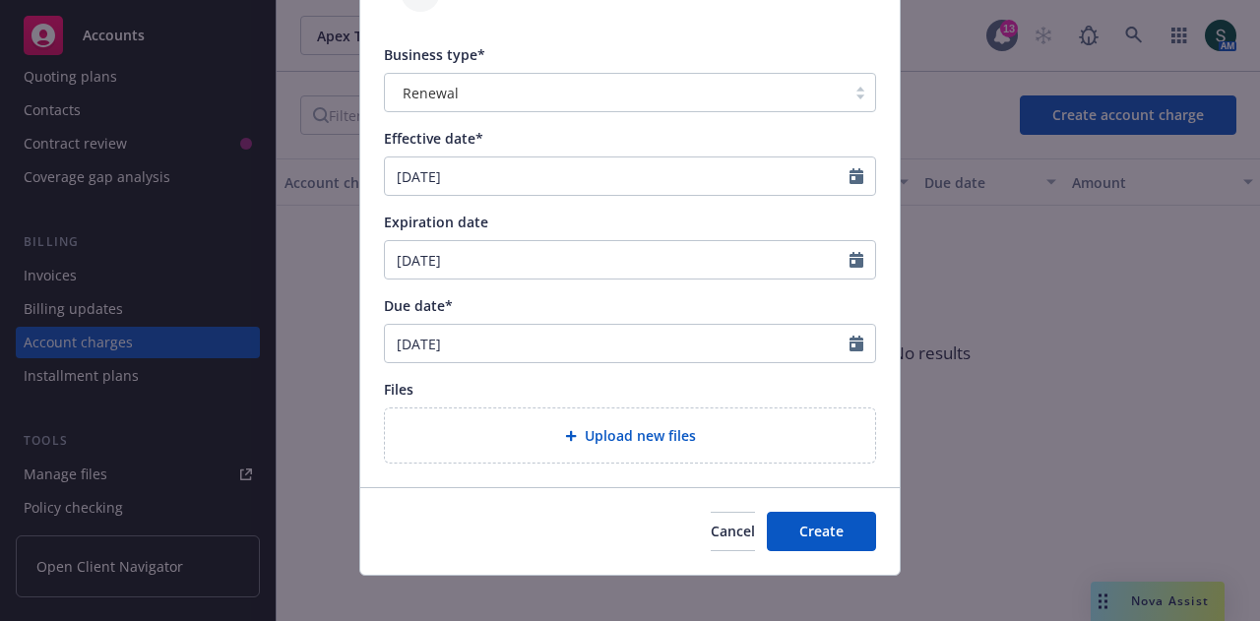
scroll to position [829, 0]
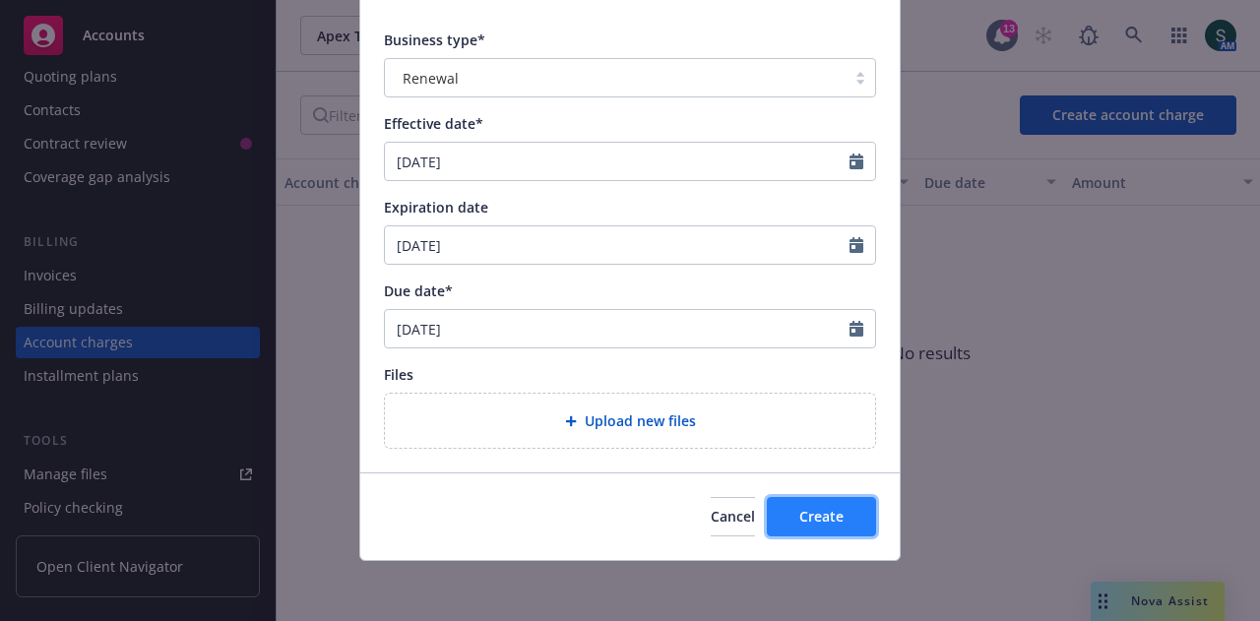
click at [807, 519] on span "Create" at bounding box center [821, 516] width 44 height 19
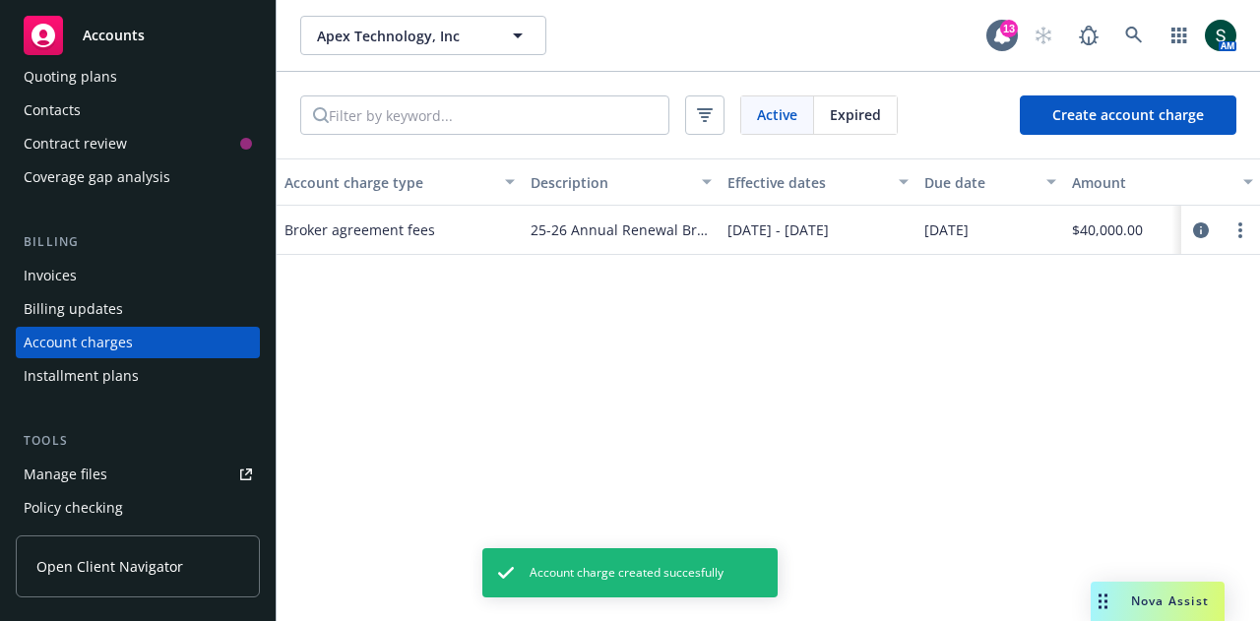
scroll to position [0, 0]
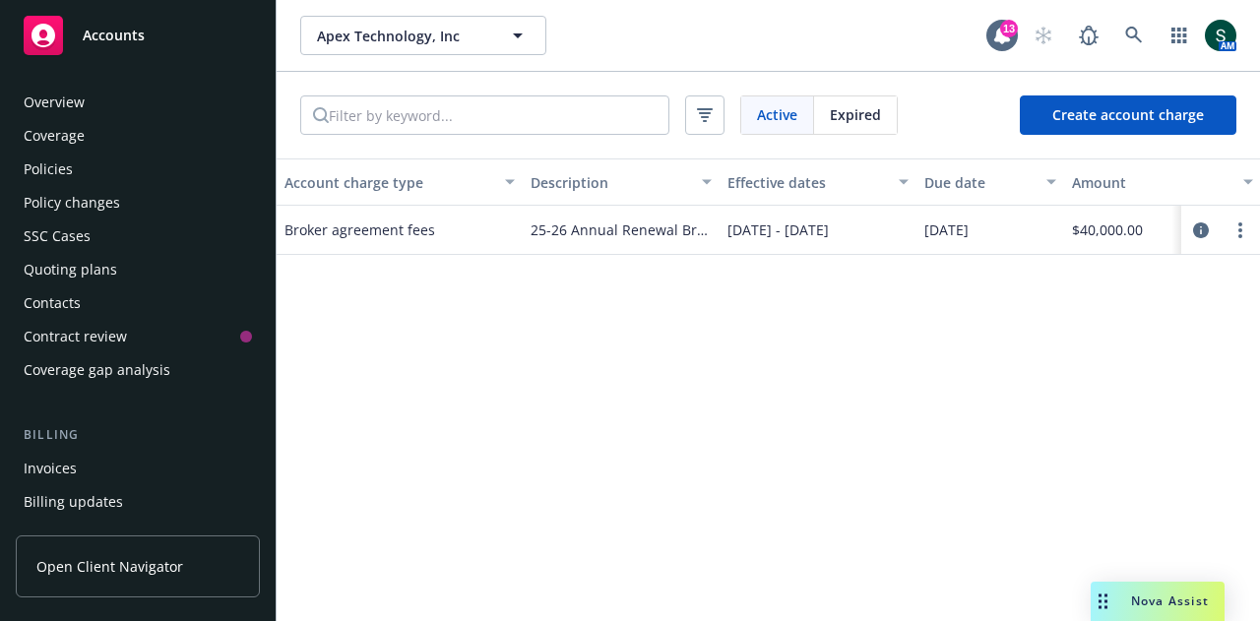
click at [81, 160] on div "Policies" at bounding box center [138, 169] width 228 height 31
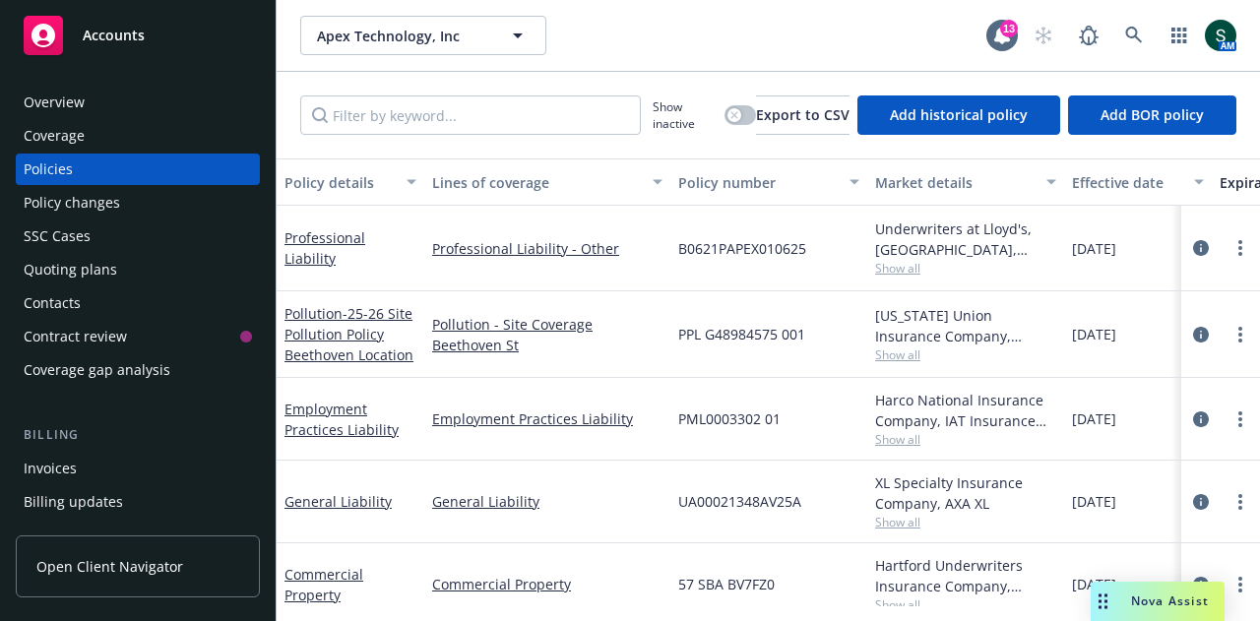
click at [112, 51] on div "Accounts" at bounding box center [138, 35] width 228 height 39
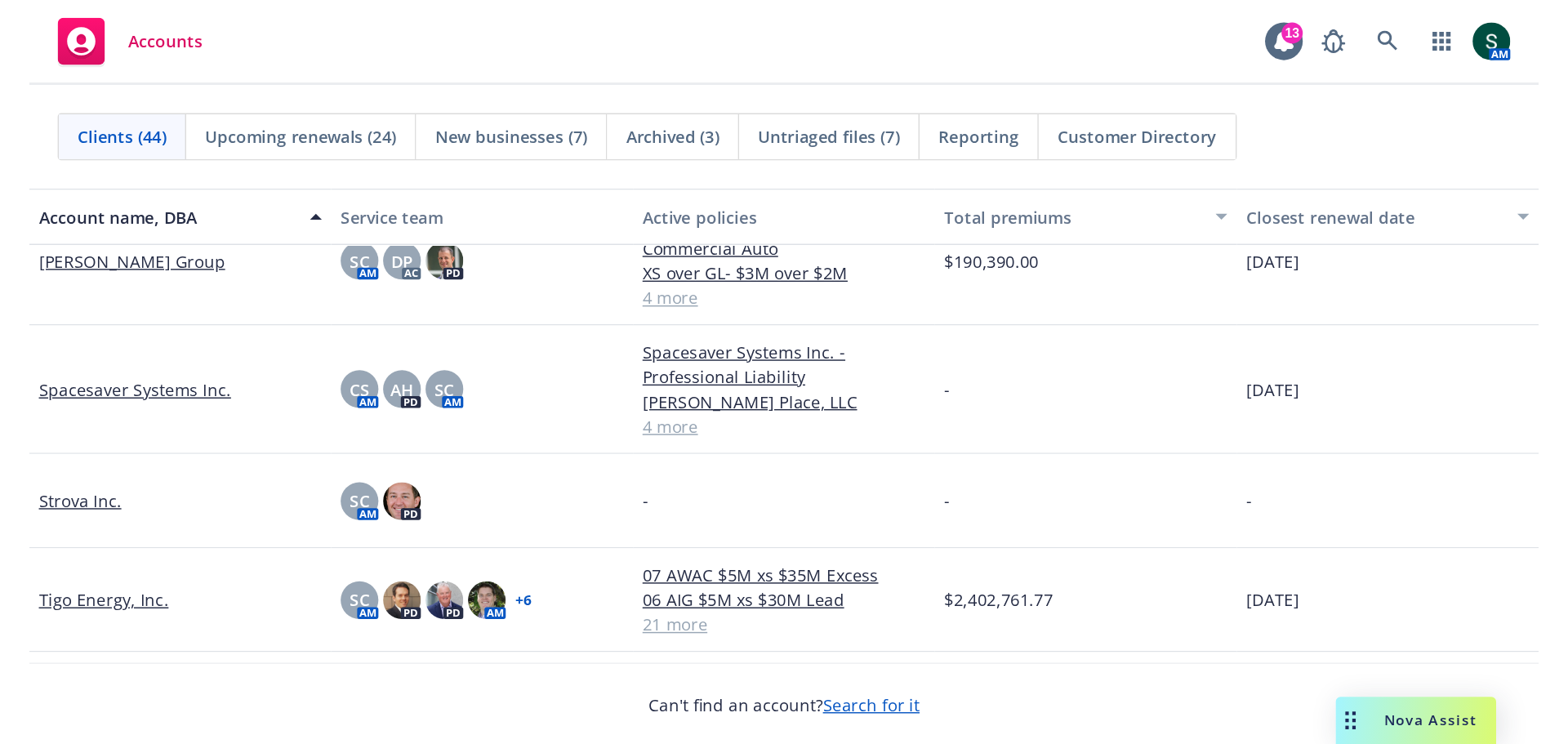
scroll to position [2449, 0]
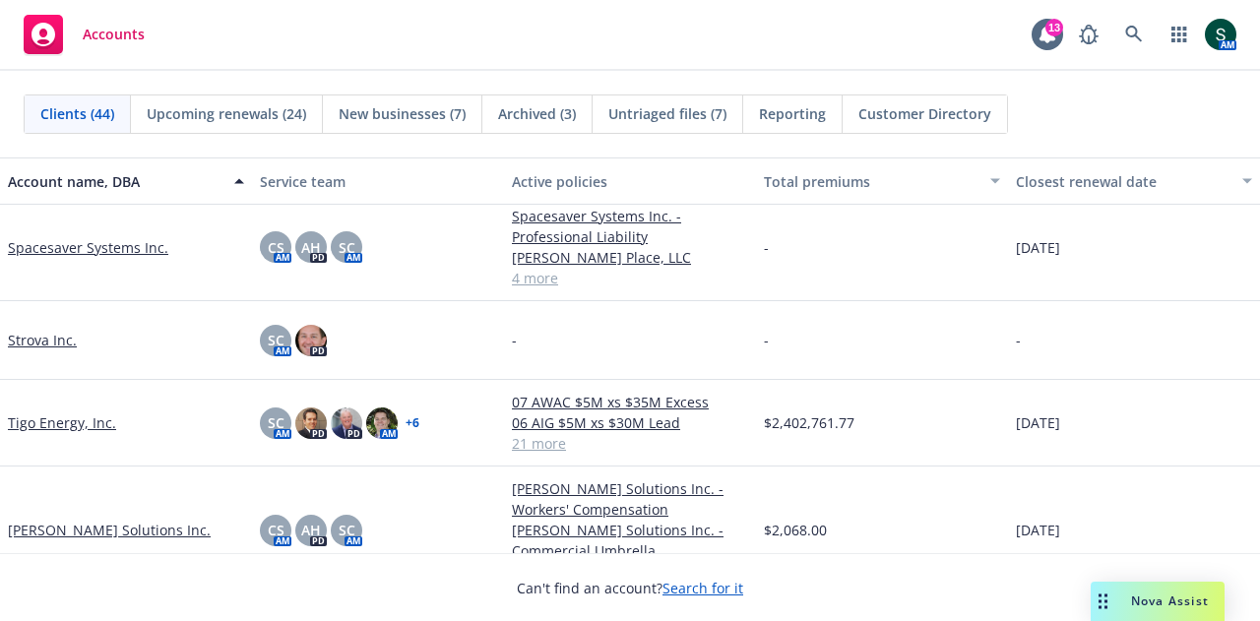
click at [49, 425] on link "Tigo Energy, Inc." at bounding box center [62, 422] width 108 height 21
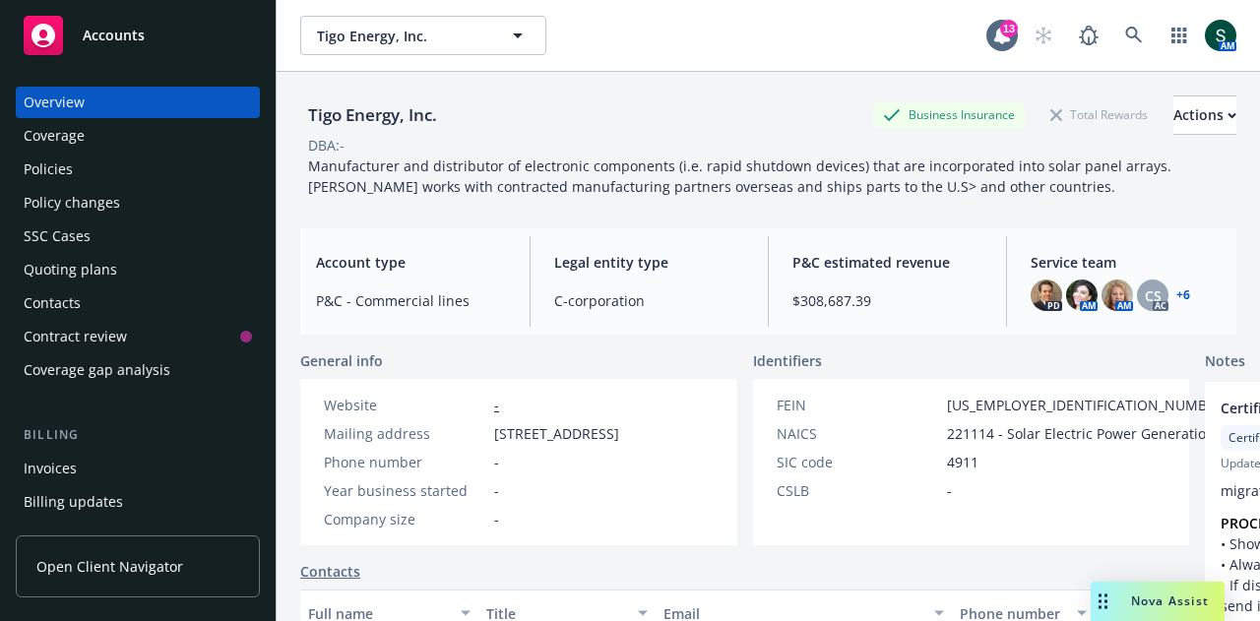
click at [77, 169] on div "Policies" at bounding box center [138, 169] width 228 height 31
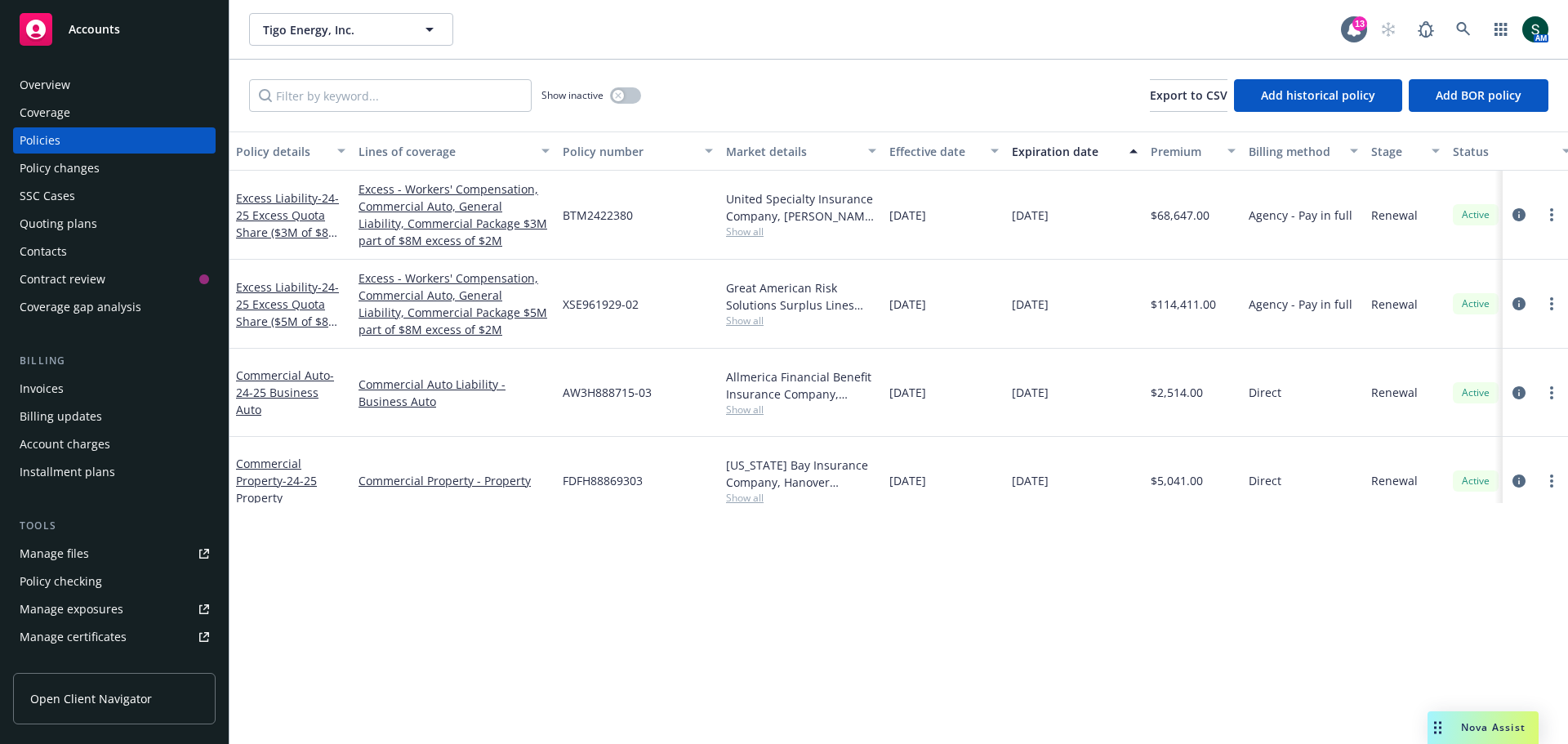
click at [59, 130] on div "Policies" at bounding box center [40, 140] width 41 height 26
